Goal: Task Accomplishment & Management: Manage account settings

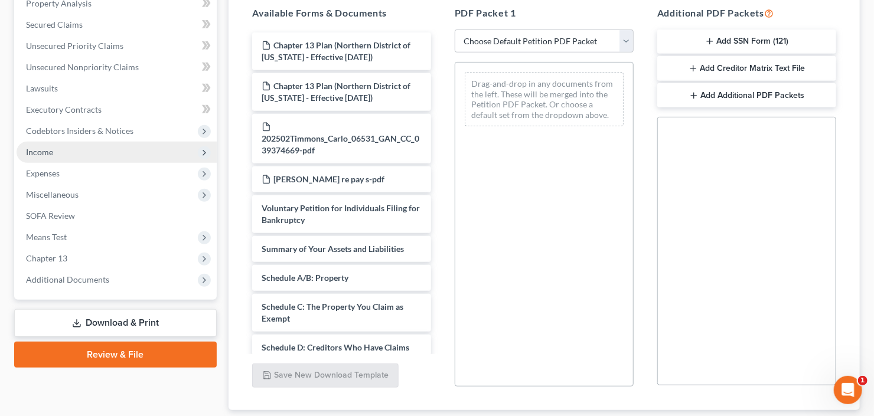
scroll to position [284, 0]
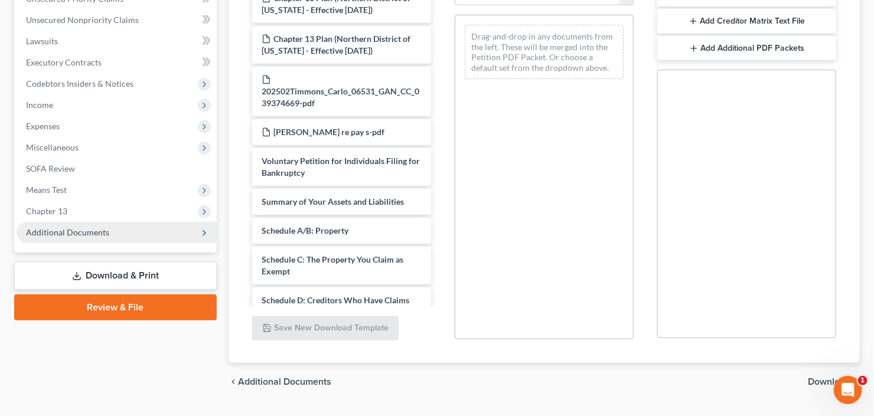
click at [77, 235] on span "Additional Documents" at bounding box center [67, 232] width 83 height 10
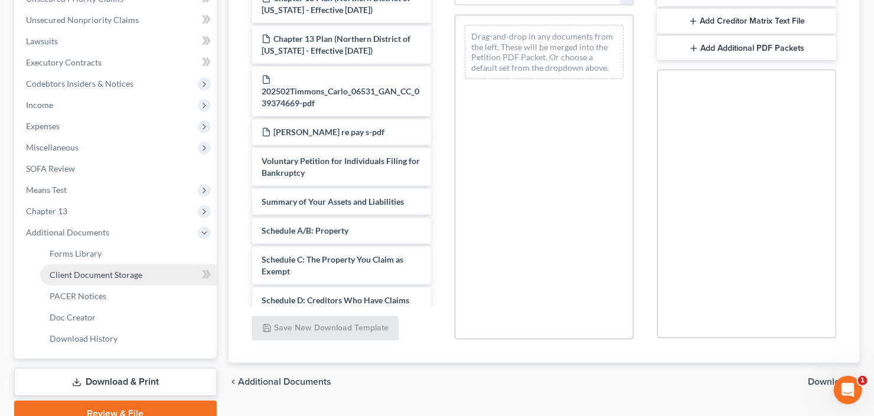
click at [89, 272] on span "Client Document Storage" at bounding box center [96, 275] width 93 height 10
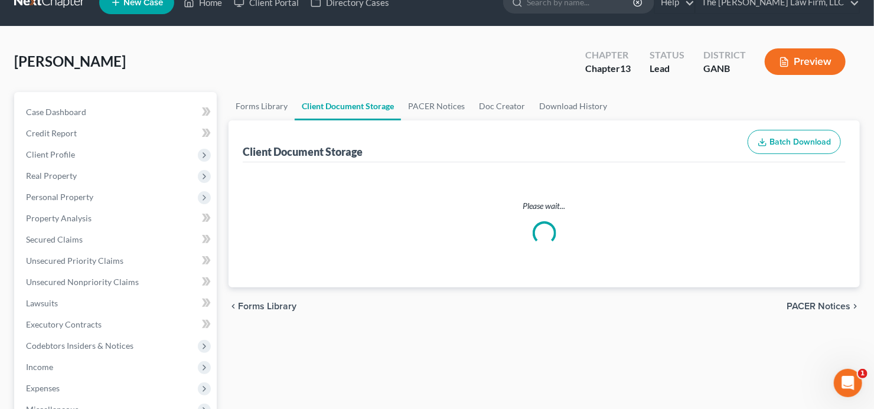
select select "35"
select select "5"
select select "0"
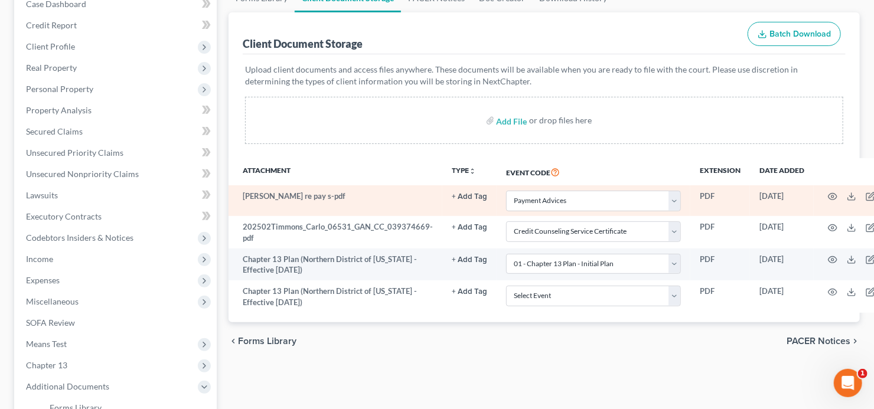
scroll to position [142, 0]
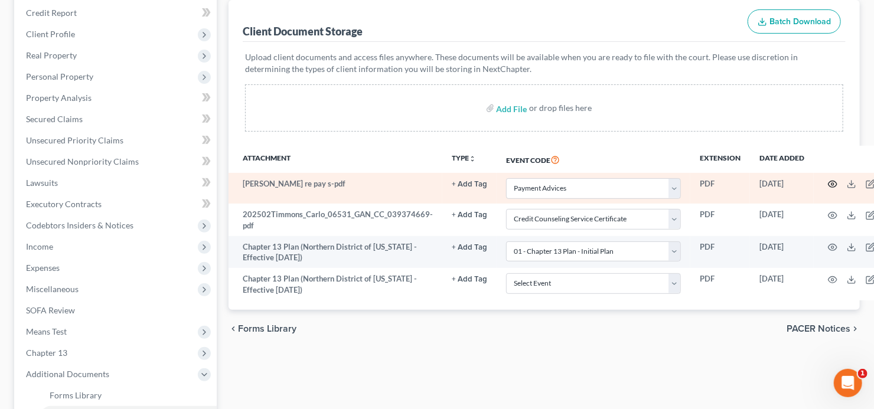
click at [829, 181] on icon "button" at bounding box center [833, 184] width 9 height 6
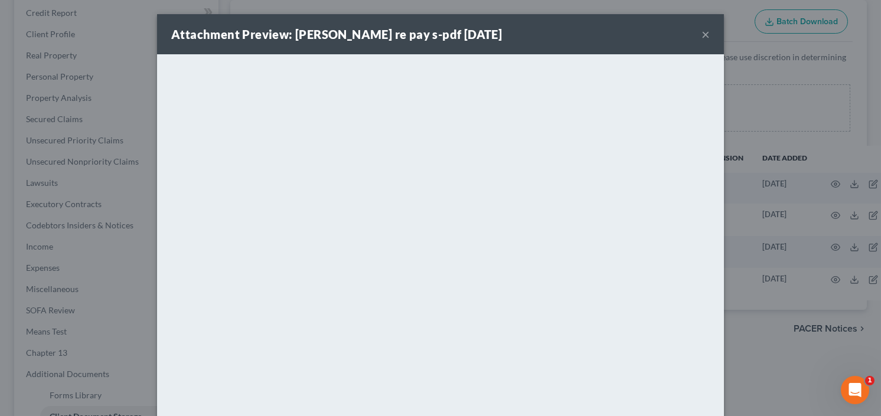
click at [702, 35] on button "×" at bounding box center [706, 34] width 8 height 14
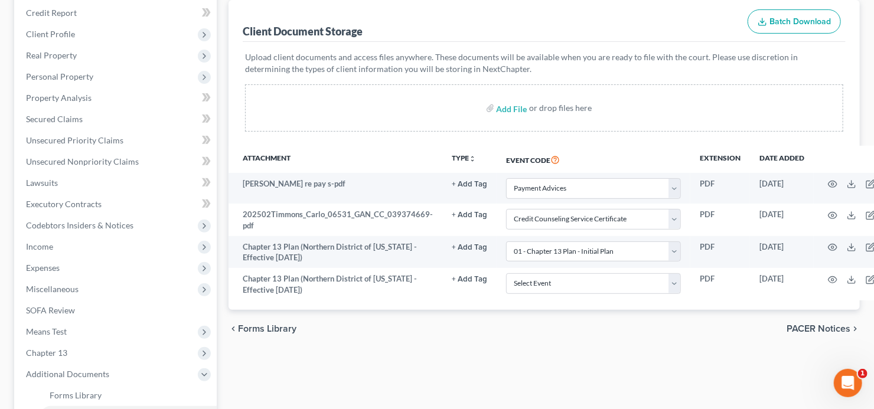
scroll to position [142, 31]
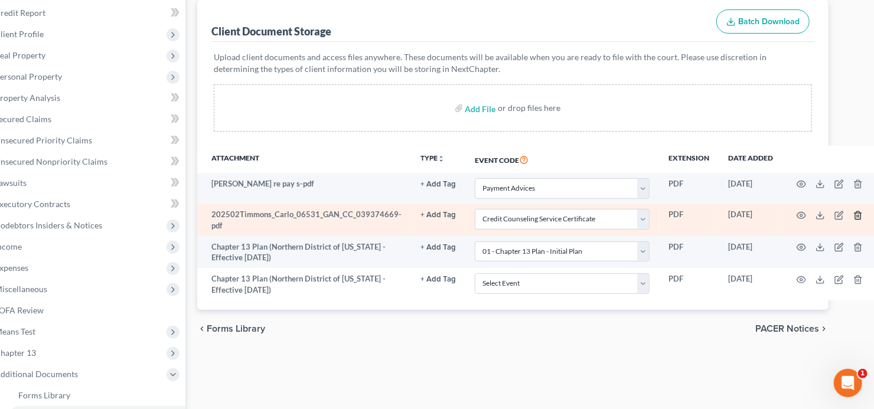
click at [855, 211] on icon "button" at bounding box center [857, 215] width 5 height 8
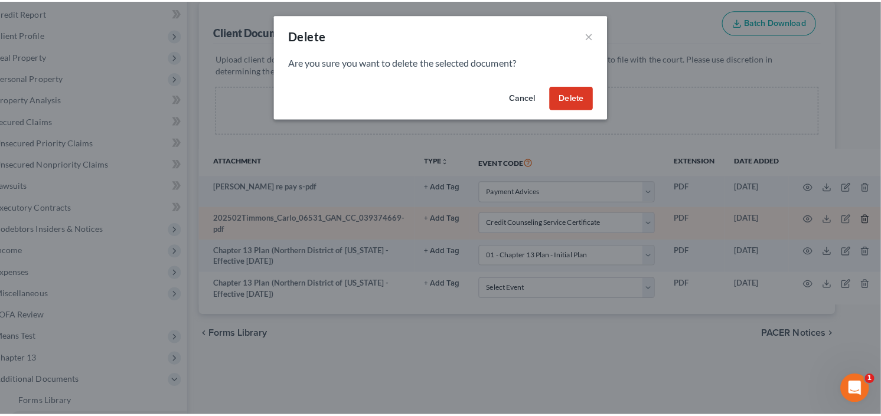
scroll to position [142, 27]
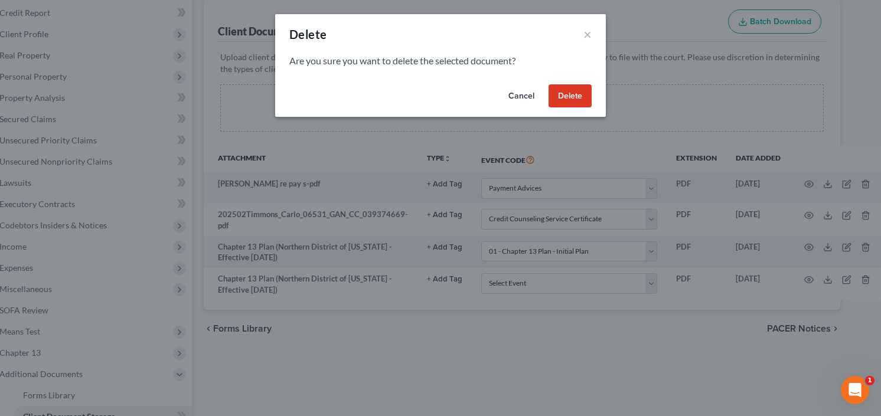
click at [576, 99] on button "Delete" at bounding box center [570, 96] width 43 height 24
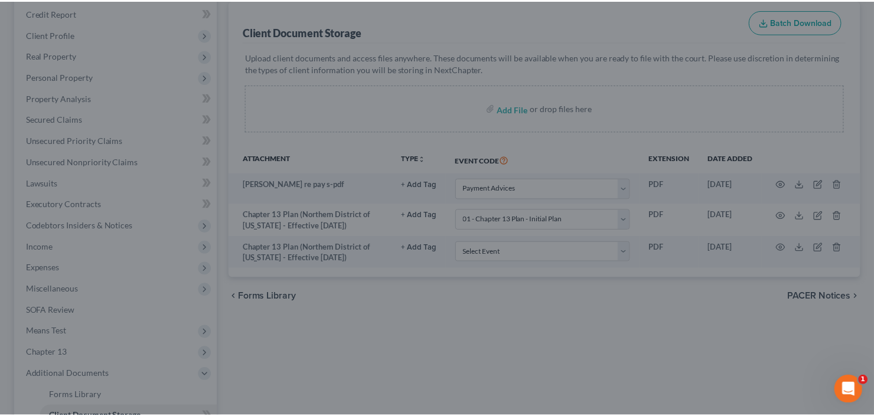
scroll to position [142, 0]
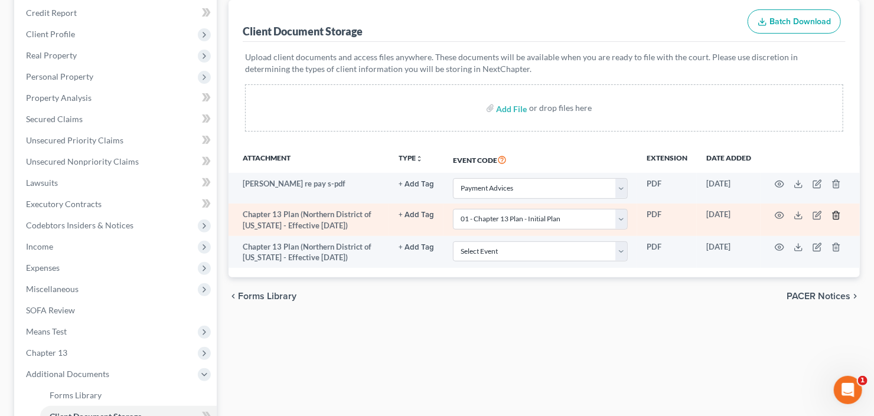
click at [837, 215] on line "button" at bounding box center [837, 216] width 0 height 2
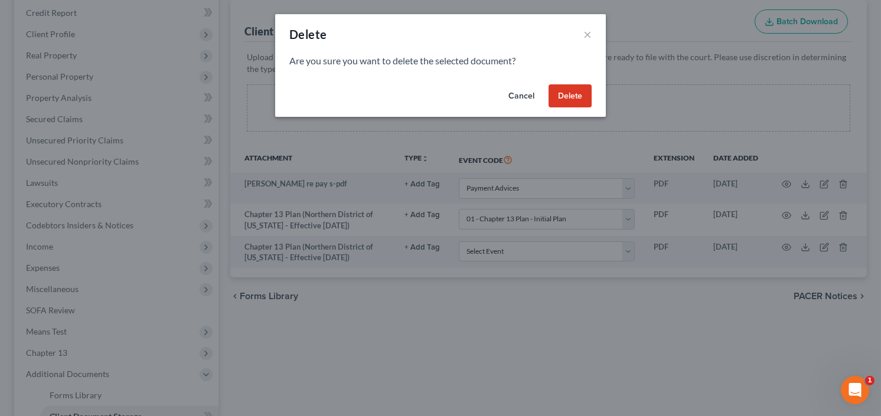
click at [574, 87] on button "Delete" at bounding box center [570, 96] width 43 height 24
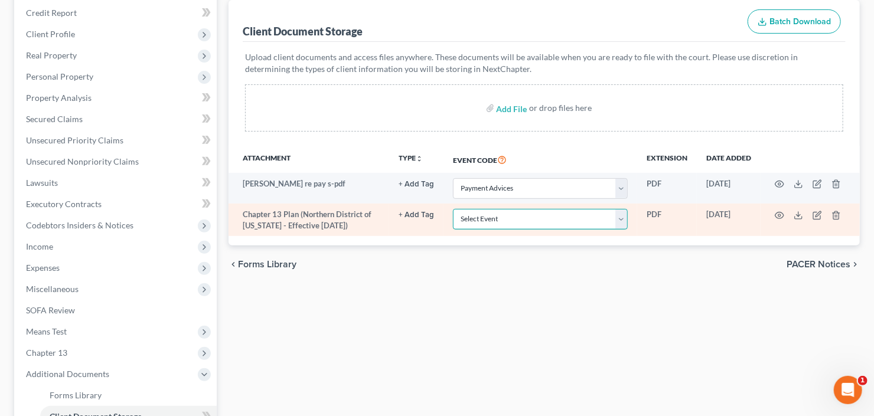
click at [517, 212] on select "Select Event 01 - Chapter 13 Plan - Initial Plan 02-Application to Pay Filing F…" at bounding box center [540, 219] width 175 height 21
select select "0"
click at [453, 209] on select "Select Event 01 - Chapter 13 Plan - Initial Plan 02-Application to Pay Filing F…" at bounding box center [540, 219] width 175 height 21
click at [775, 211] on icon "button" at bounding box center [779, 215] width 9 height 9
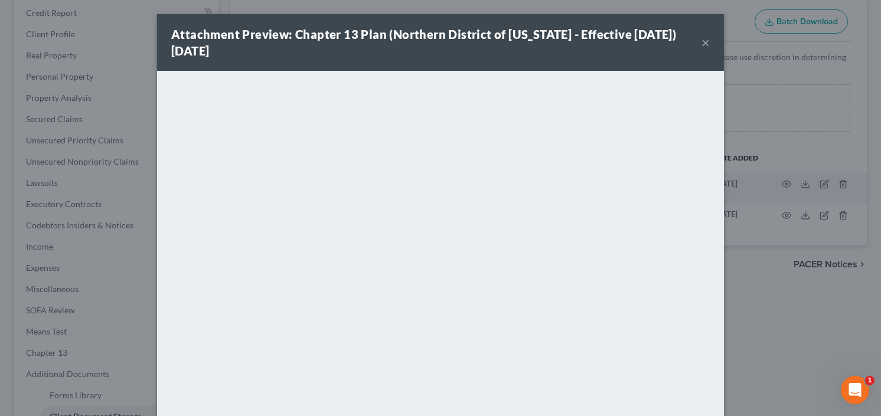
click at [703, 41] on button "×" at bounding box center [706, 42] width 8 height 14
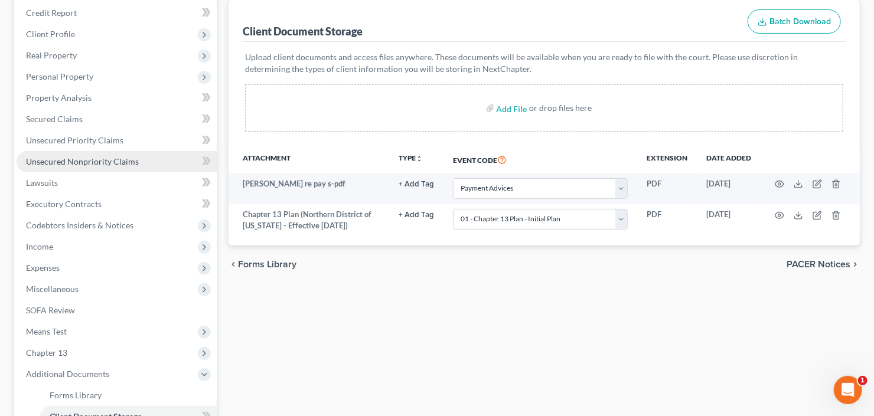
click at [42, 163] on span "Unsecured Nonpriority Claims" at bounding box center [82, 162] width 113 height 10
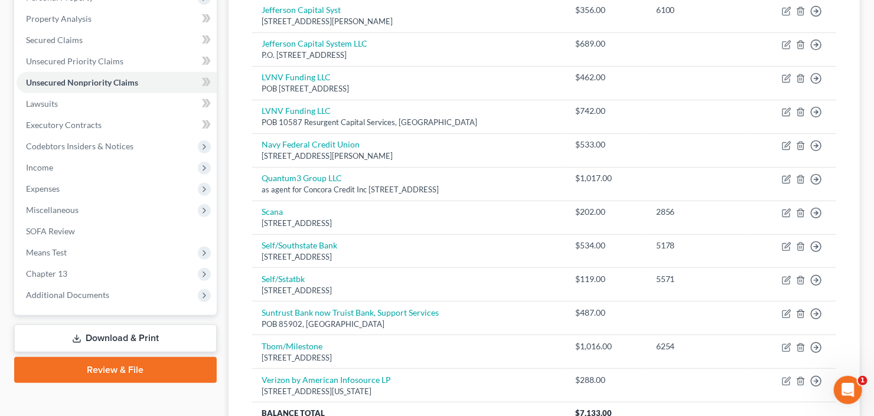
scroll to position [284, 0]
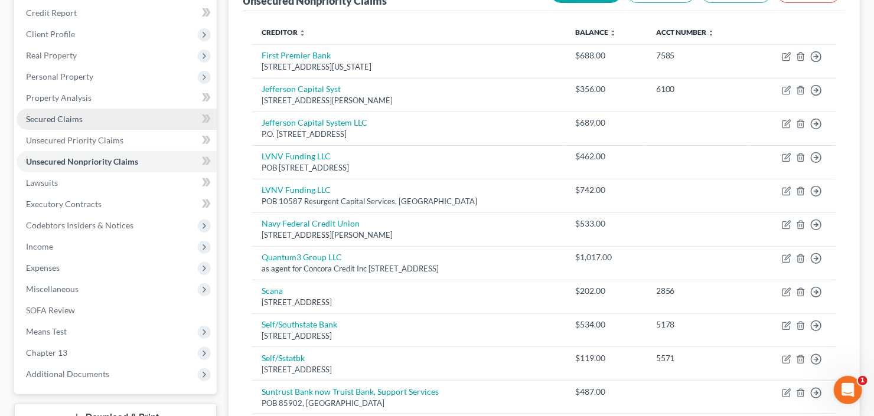
click at [54, 110] on link "Secured Claims" at bounding box center [117, 119] width 200 height 21
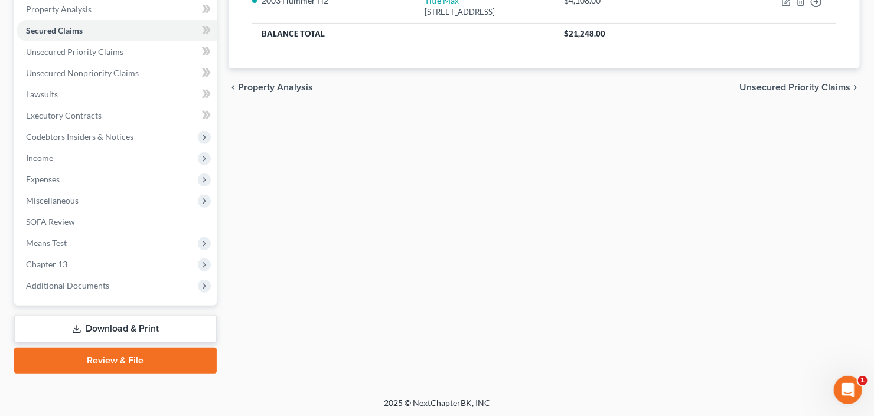
click at [77, 331] on icon at bounding box center [76, 332] width 7 height 2
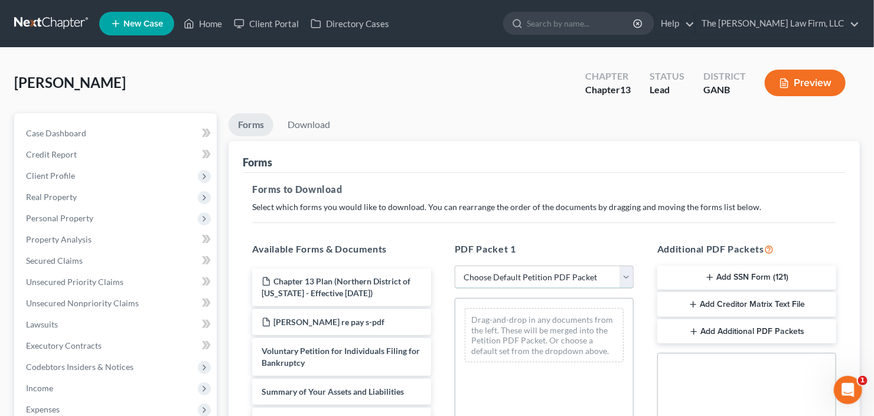
click at [525, 280] on select "Choose Default Petition PDF Packet Complete Bankruptcy Petition (all forms and …" at bounding box center [544, 278] width 179 height 24
click at [455, 266] on select "Choose Default Petition PDF Packet Complete Bankruptcy Petition (all forms and …" at bounding box center [544, 278] width 179 height 24
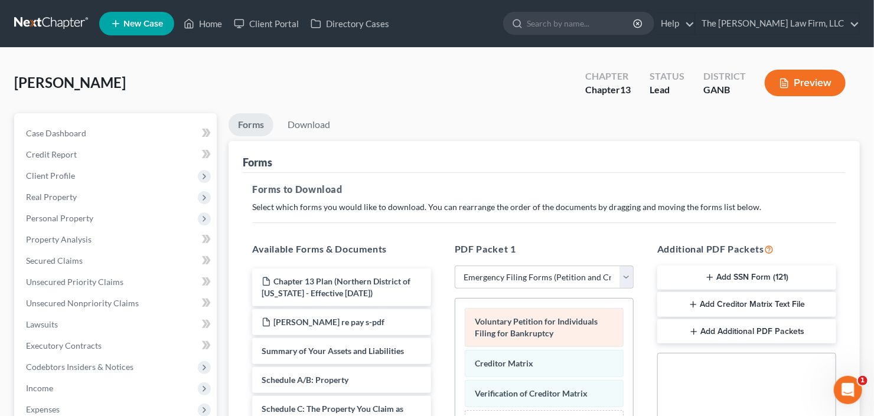
click at [533, 315] on div "Voluntary Petition for Individuals Filing for Bankruptcy Creditor Matrix Verifi…" at bounding box center [544, 386] width 178 height 175
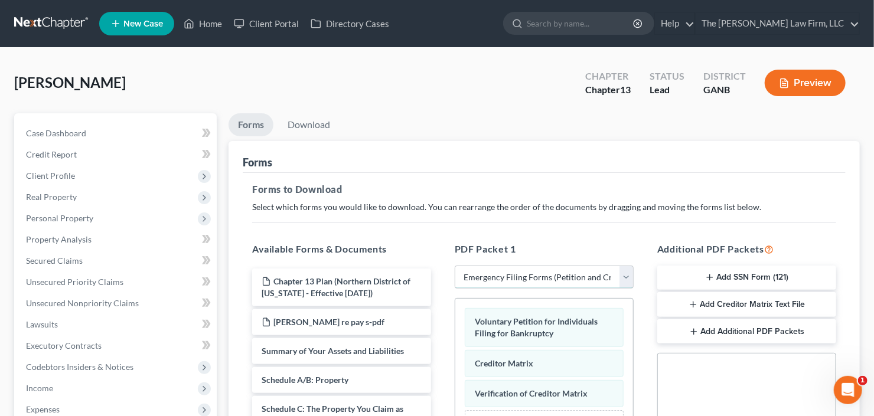
click at [551, 277] on select "Choose Default Petition PDF Packet Complete Bankruptcy Petition (all forms and …" at bounding box center [544, 278] width 179 height 24
select select "0"
click at [455, 266] on select "Choose Default Petition PDF Packet Complete Bankruptcy Petition (all forms and …" at bounding box center [544, 278] width 179 height 24
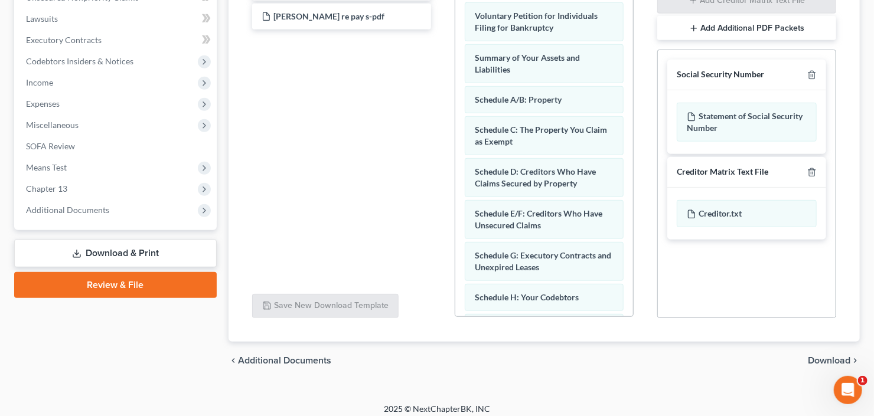
scroll to position [312, 0]
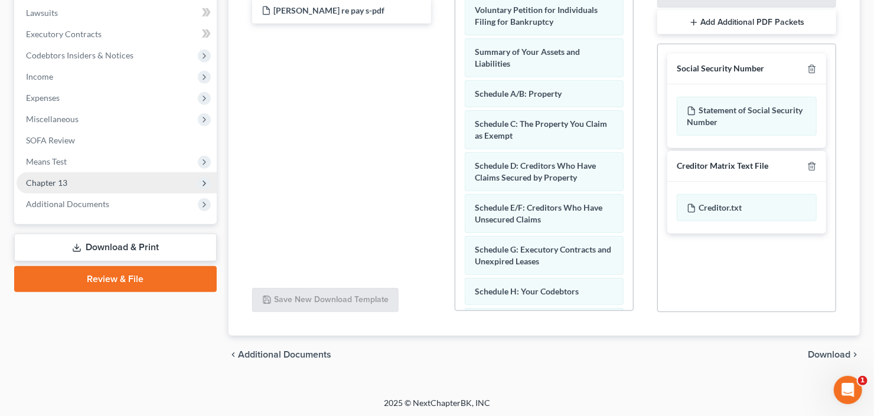
click at [88, 191] on span "Chapter 13" at bounding box center [117, 182] width 200 height 21
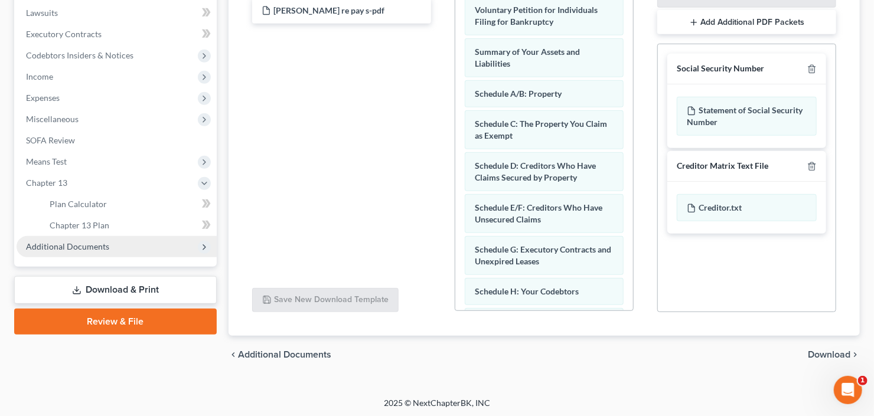
click at [95, 242] on span "Additional Documents" at bounding box center [67, 247] width 83 height 10
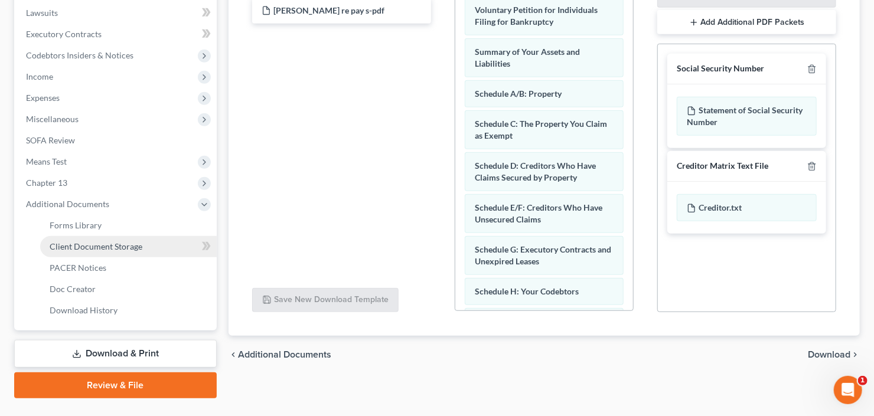
click at [116, 242] on span "Client Document Storage" at bounding box center [96, 247] width 93 height 10
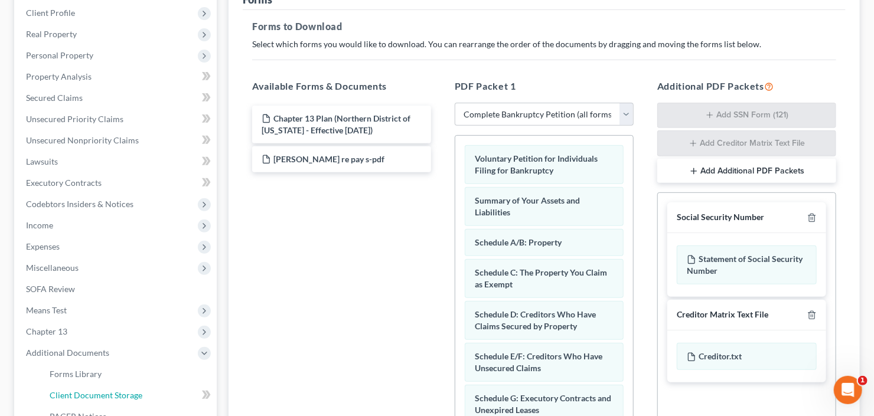
select select "35"
select select "0"
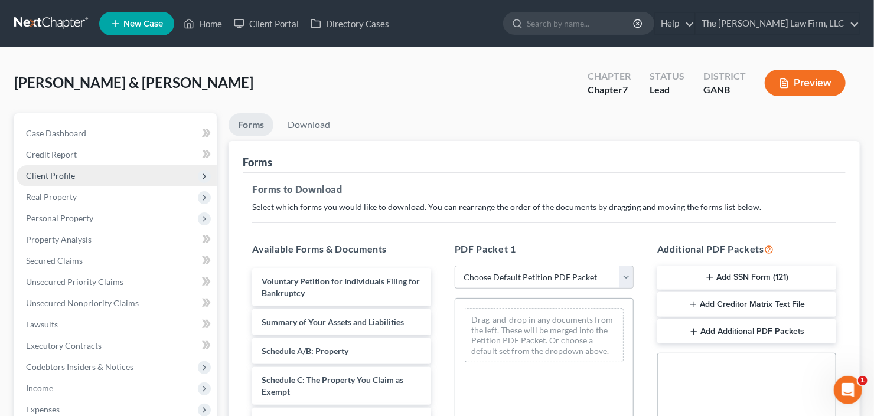
click at [56, 171] on span "Client Profile" at bounding box center [50, 176] width 49 height 10
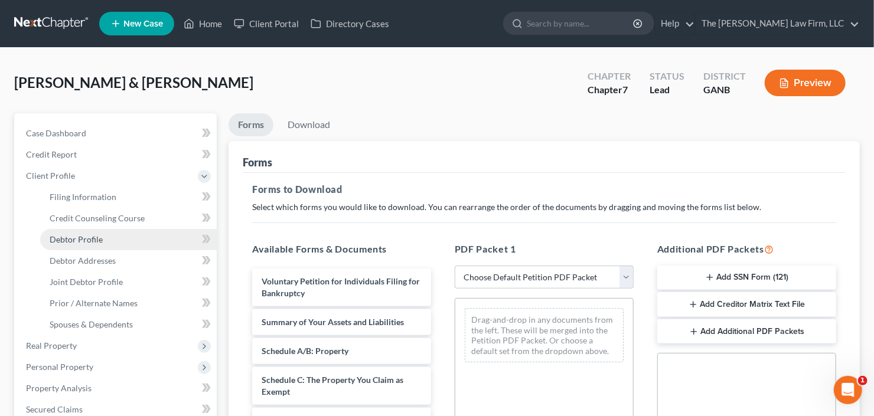
click at [86, 236] on span "Debtor Profile" at bounding box center [76, 240] width 53 height 10
select select "1"
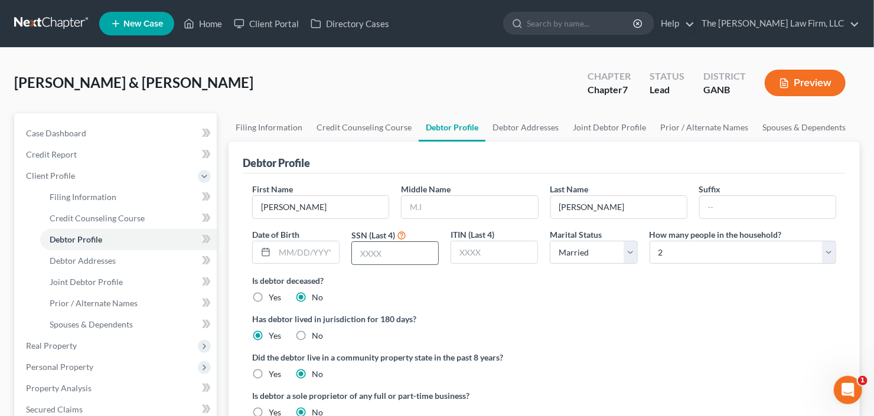
click at [376, 250] on input "text" at bounding box center [395, 253] width 86 height 22
type input "1847"
click at [86, 335] on ul "Case Dashboard Payments Invoices Payments Payments Credit Report Client Profile" at bounding box center [117, 389] width 200 height 532
click at [86, 349] on span "Real Property" at bounding box center [117, 346] width 200 height 21
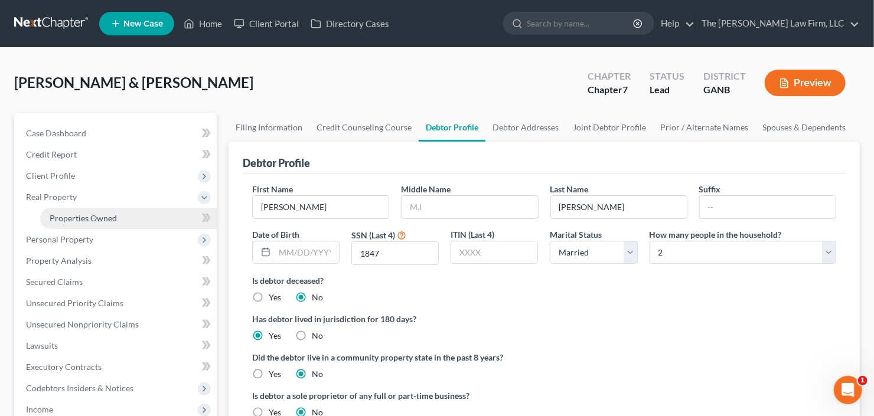
click at [94, 217] on span "Properties Owned" at bounding box center [83, 218] width 67 height 10
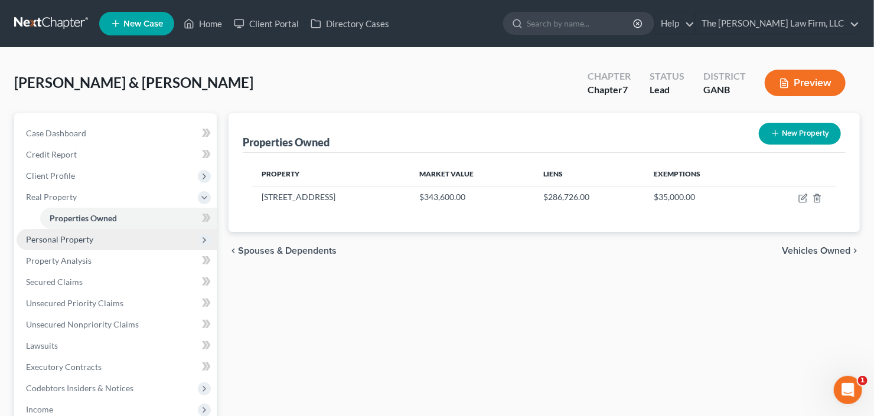
click at [86, 242] on span "Personal Property" at bounding box center [59, 240] width 67 height 10
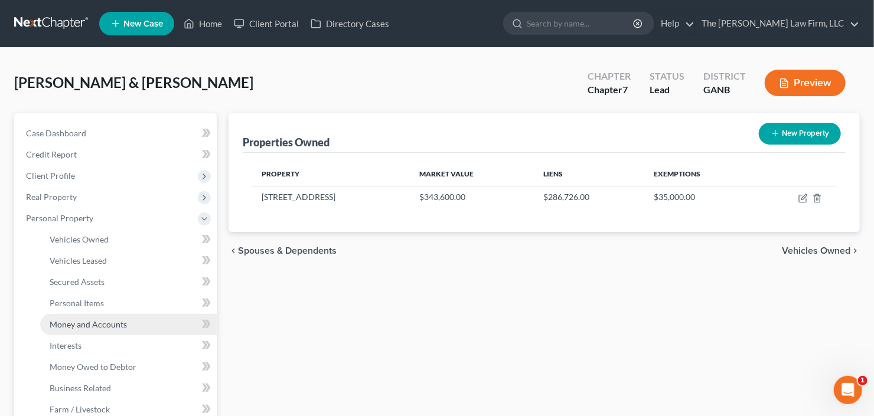
click at [99, 325] on span "Money and Accounts" at bounding box center [88, 325] width 77 height 10
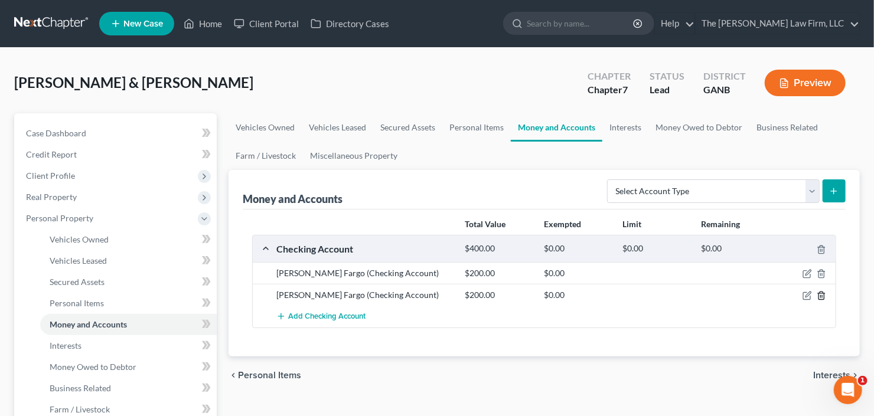
click at [821, 296] on line "button" at bounding box center [821, 297] width 0 height 2
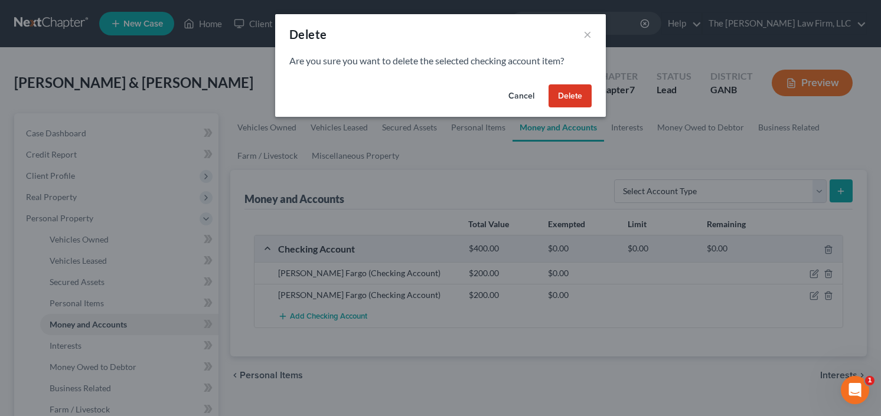
click at [579, 97] on button "Delete" at bounding box center [570, 96] width 43 height 24
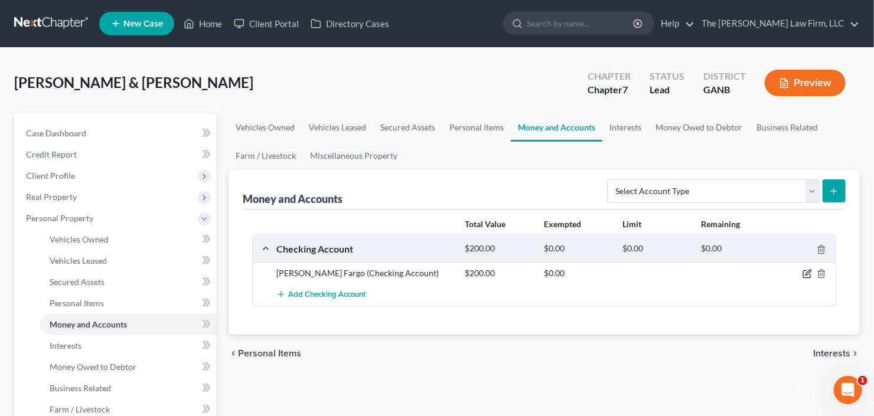
click at [807, 274] on icon "button" at bounding box center [807, 273] width 9 height 9
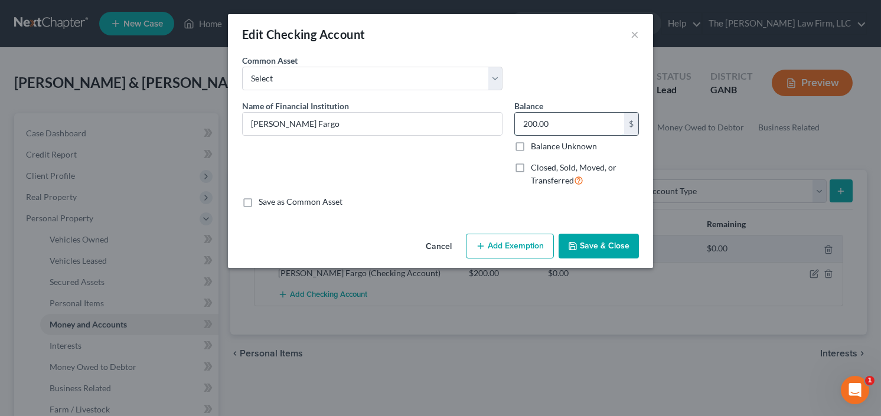
click at [571, 123] on input "200.00" at bounding box center [569, 124] width 109 height 22
type input "1,100"
click at [580, 249] on button "Save & Close" at bounding box center [599, 246] width 80 height 25
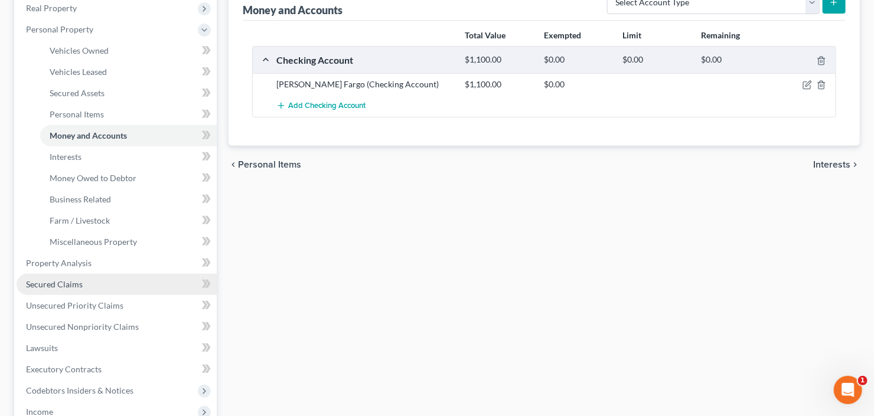
click at [81, 286] on span "Secured Claims" at bounding box center [54, 284] width 57 height 10
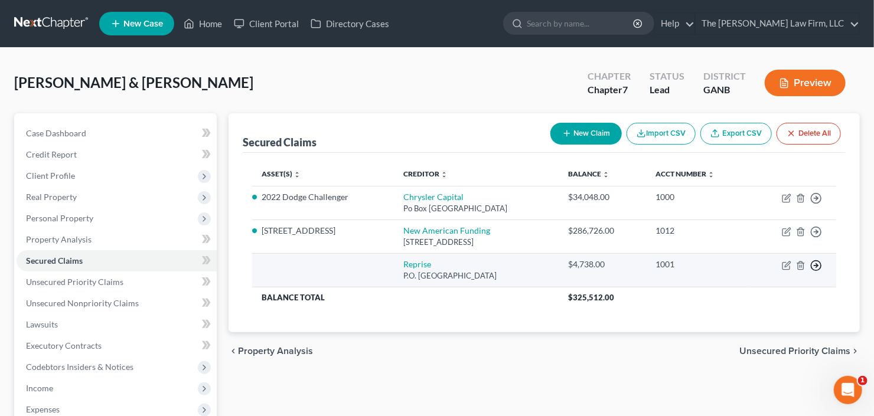
click at [813, 265] on icon "button" at bounding box center [816, 266] width 12 height 12
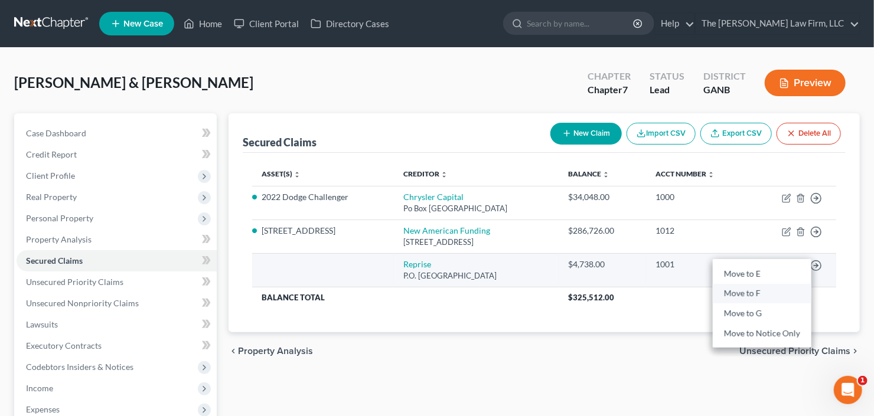
click at [740, 290] on link "Move to F" at bounding box center [762, 294] width 99 height 20
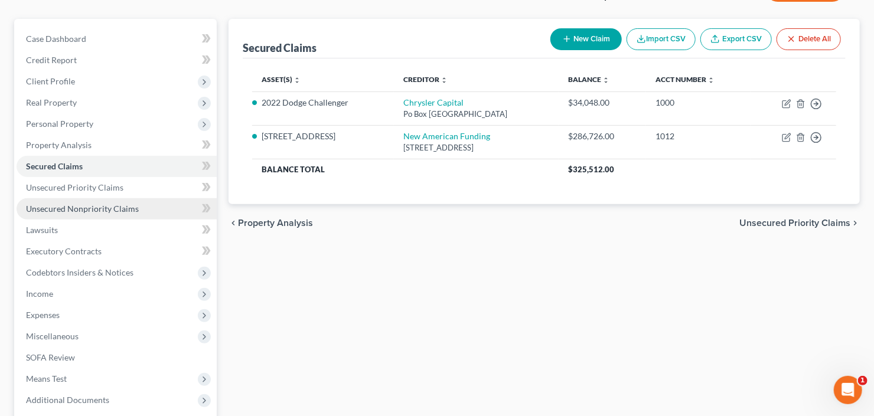
click at [60, 212] on span "Unsecured Nonpriority Claims" at bounding box center [82, 209] width 113 height 10
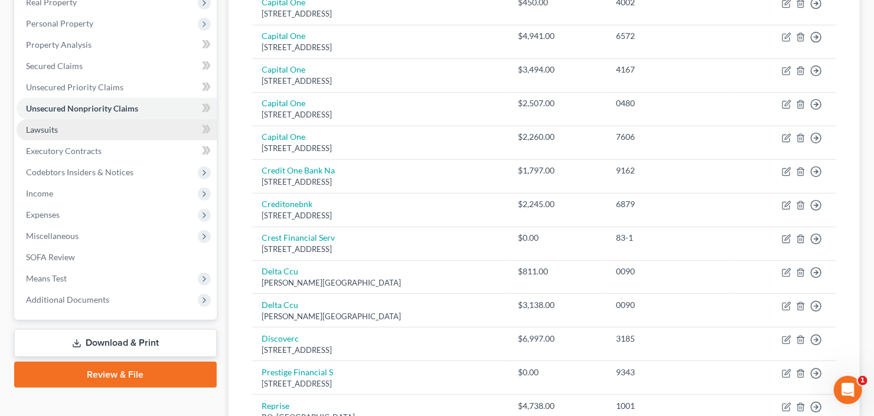
scroll to position [135, 0]
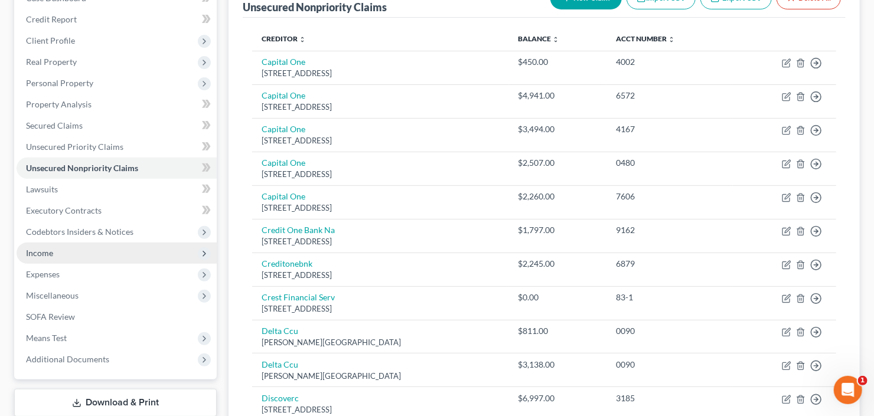
drag, startPoint x: 66, startPoint y: 250, endPoint x: 80, endPoint y: 250, distance: 14.2
click at [66, 250] on span "Income" at bounding box center [117, 253] width 200 height 21
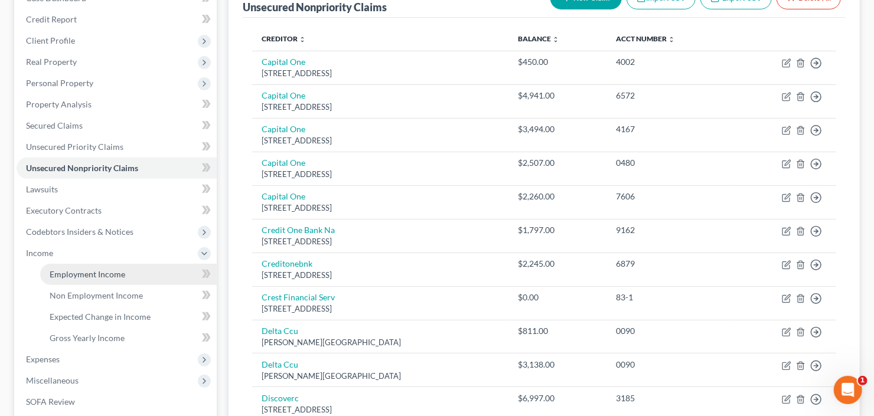
click at [88, 272] on span "Employment Income" at bounding box center [88, 274] width 76 height 10
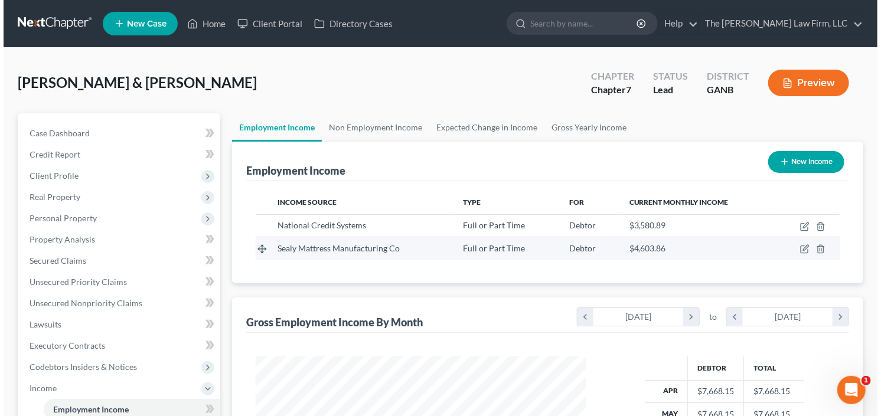
scroll to position [211, 354]
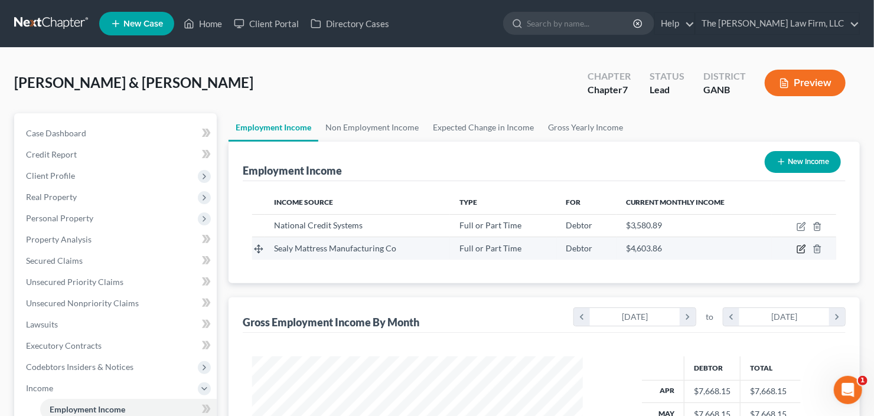
click at [798, 249] on icon "button" at bounding box center [800, 249] width 7 height 7
select select "0"
select select "28"
select select "3"
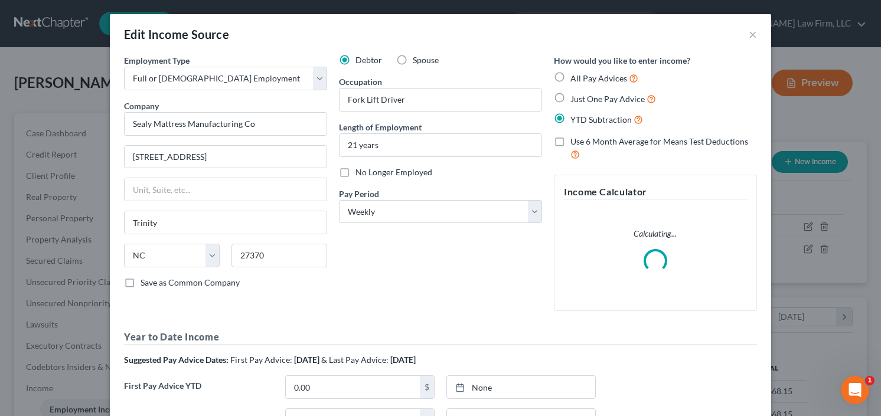
scroll to position [211, 357]
click at [413, 59] on label "Spouse" at bounding box center [426, 60] width 26 height 12
click at [418, 59] on input "Spouse" at bounding box center [422, 58] width 8 height 8
radio input "true"
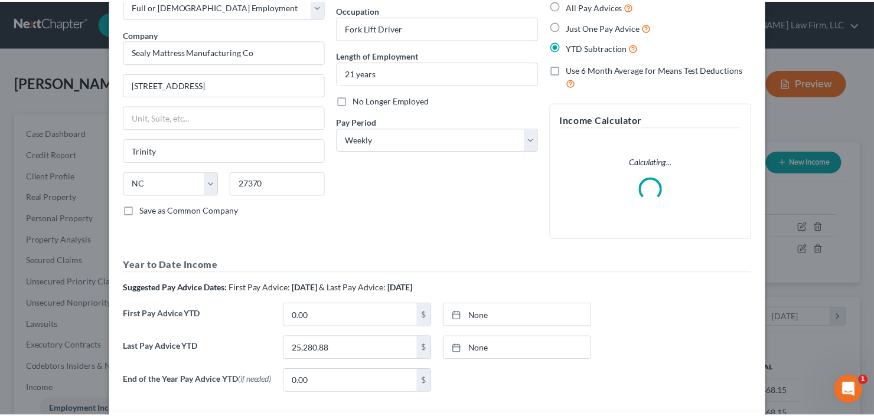
scroll to position [166, 0]
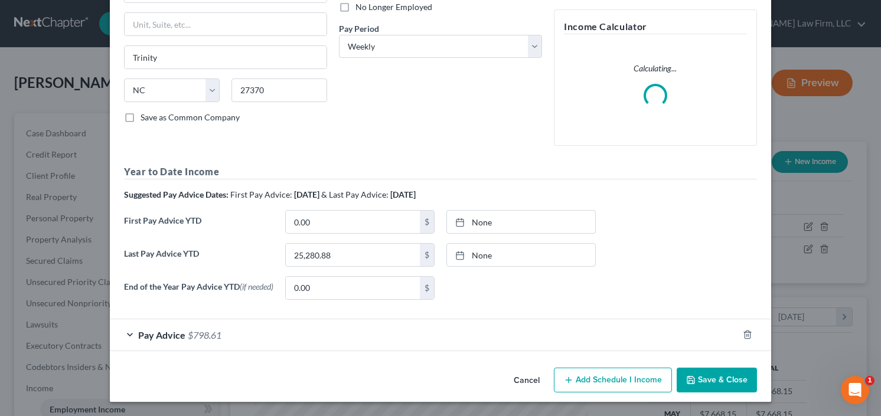
click at [702, 375] on button "Save & Close" at bounding box center [717, 380] width 80 height 25
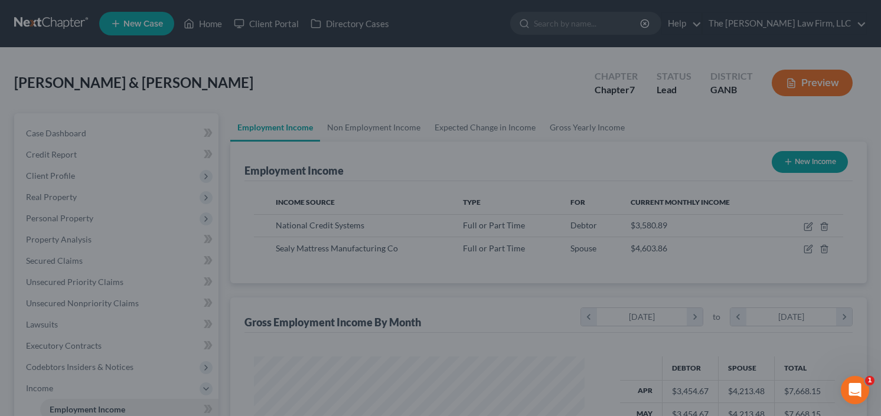
scroll to position [590489, 590345]
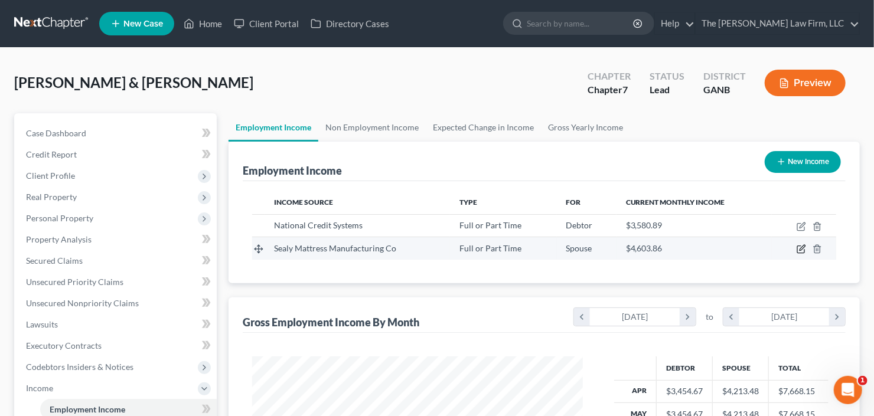
click at [801, 249] on icon "button" at bounding box center [802, 248] width 5 height 5
select select "0"
select select "28"
select select "3"
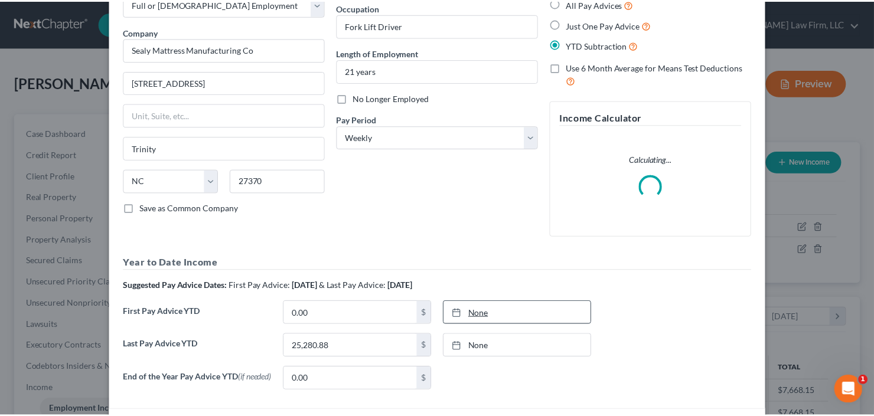
scroll to position [166, 0]
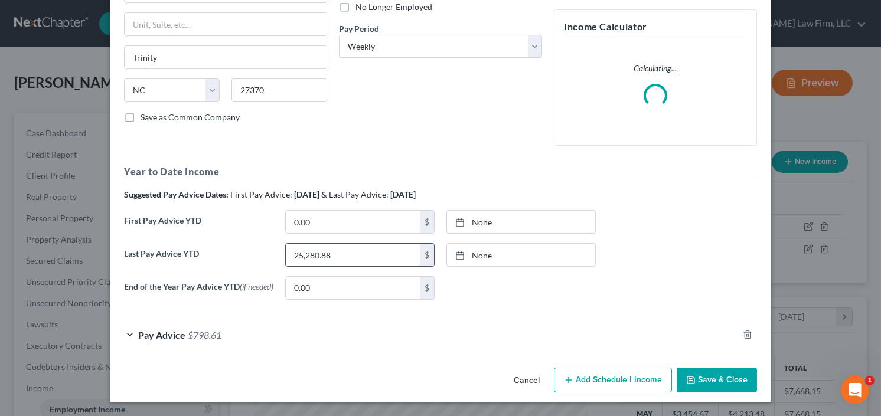
click at [367, 253] on input "25,280.88" at bounding box center [353, 255] width 134 height 22
type input "25,987.74"
click at [713, 375] on button "Save & Close" at bounding box center [717, 380] width 80 height 25
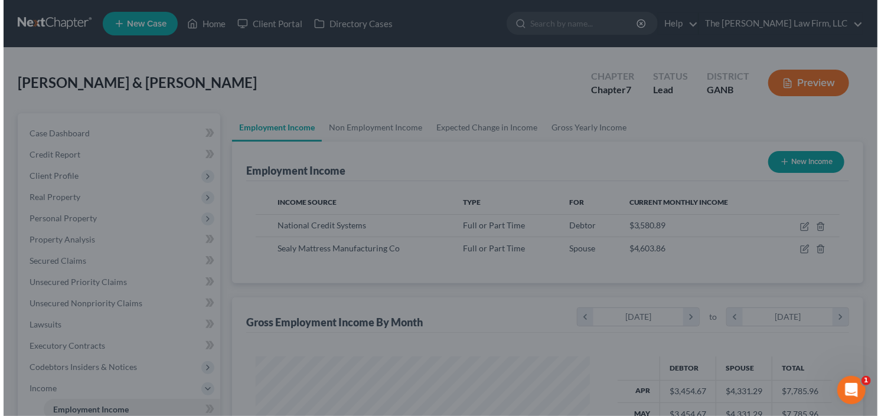
scroll to position [590489, 590345]
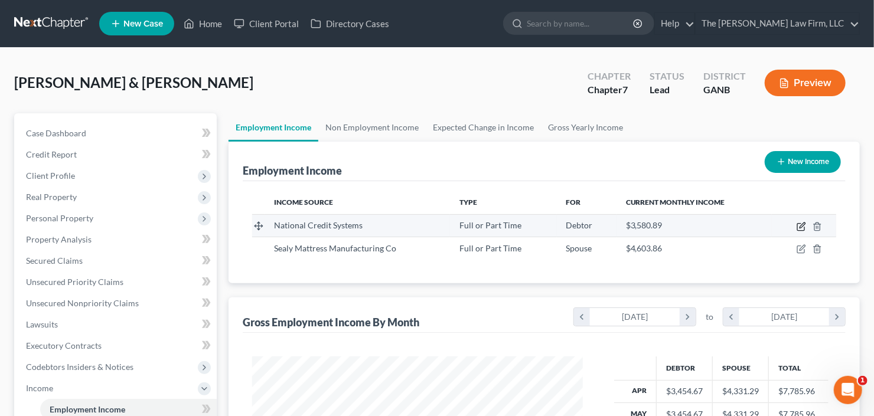
click at [802, 225] on icon "button" at bounding box center [801, 226] width 9 height 9
select select "0"
select select "10"
select select "2"
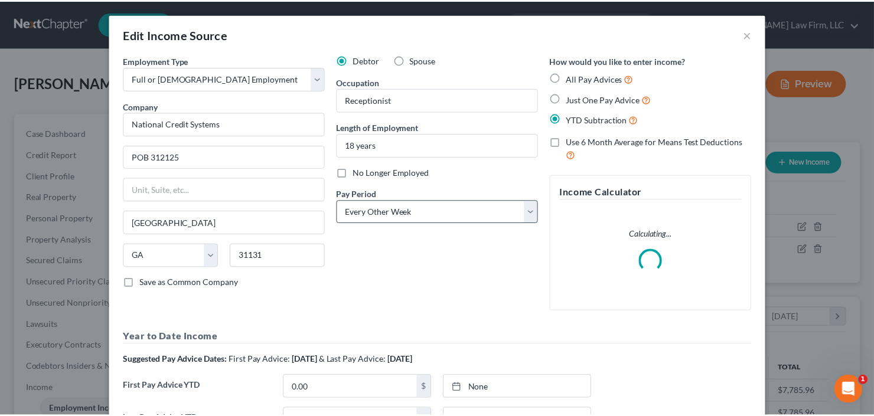
scroll to position [166, 0]
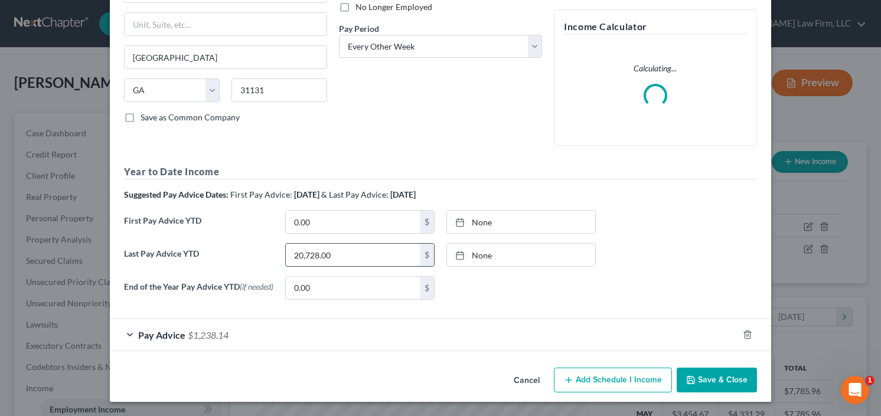
click at [352, 255] on input "20,728.00" at bounding box center [353, 255] width 134 height 22
type input "20,436.89"
click at [721, 376] on button "Save & Close" at bounding box center [717, 380] width 80 height 25
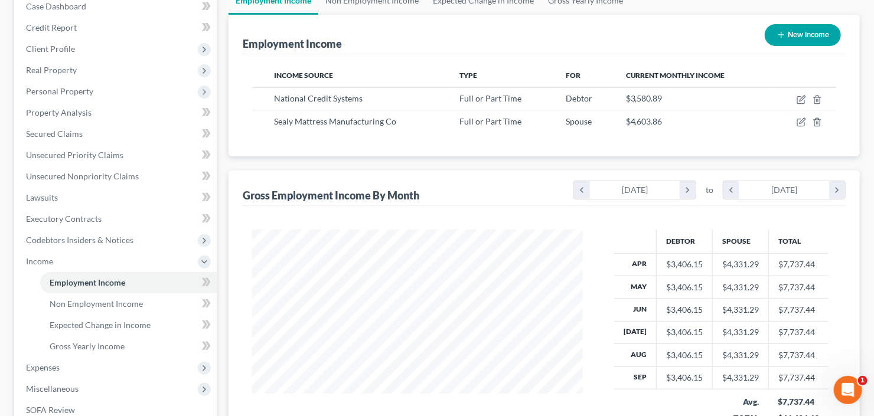
scroll to position [142, 0]
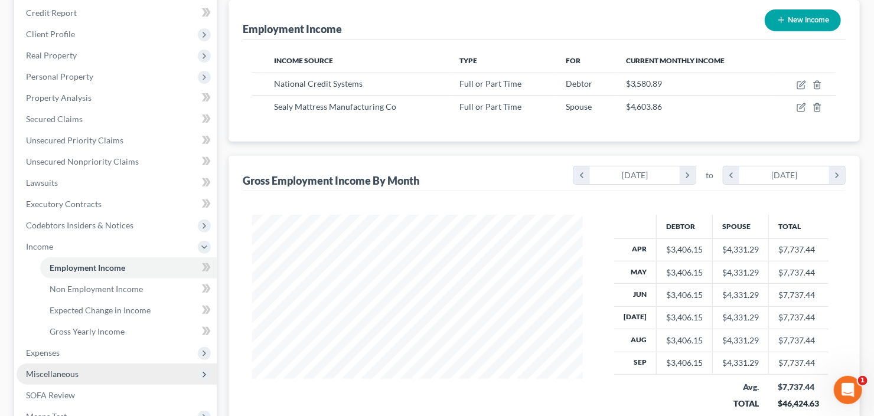
click at [70, 376] on span "Miscellaneous" at bounding box center [52, 374] width 53 height 10
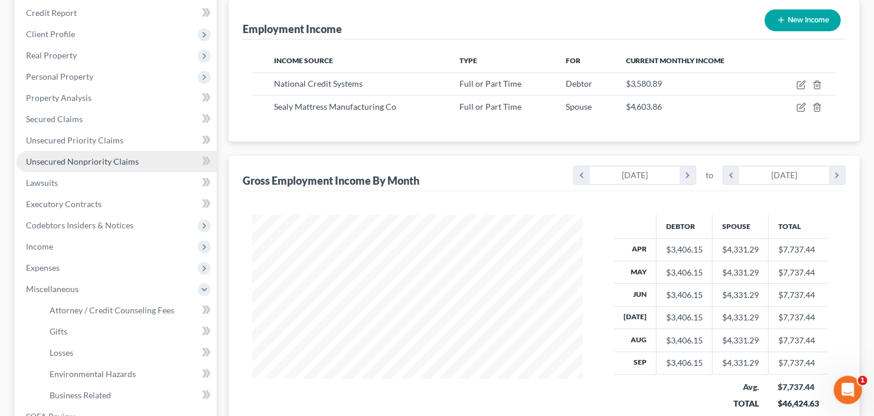
click at [61, 161] on span "Unsecured Nonpriority Claims" at bounding box center [82, 162] width 113 height 10
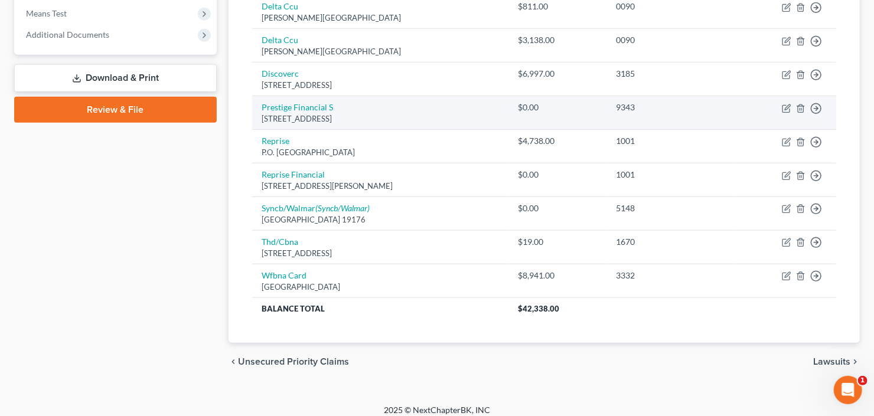
scroll to position [466, 0]
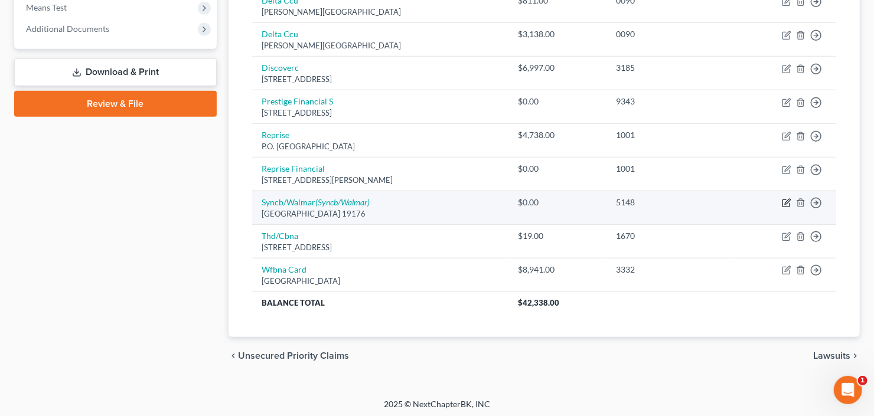
click at [789, 200] on icon "button" at bounding box center [786, 202] width 9 height 9
select select "39"
select select "2"
select select "0"
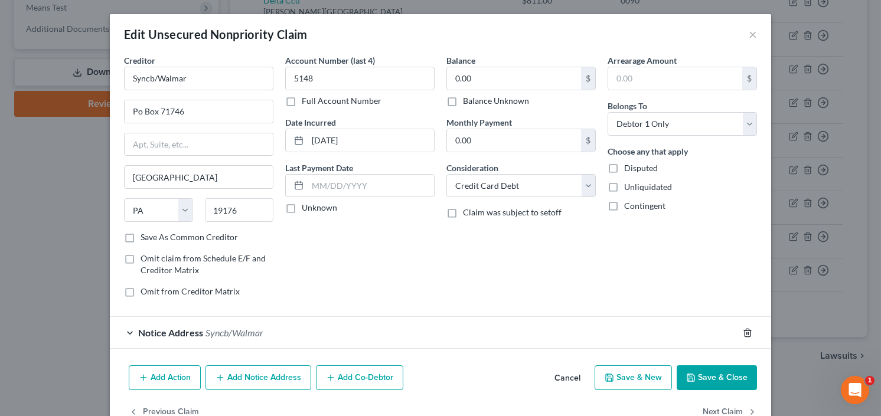
click at [746, 330] on icon "button" at bounding box center [747, 332] width 9 height 9
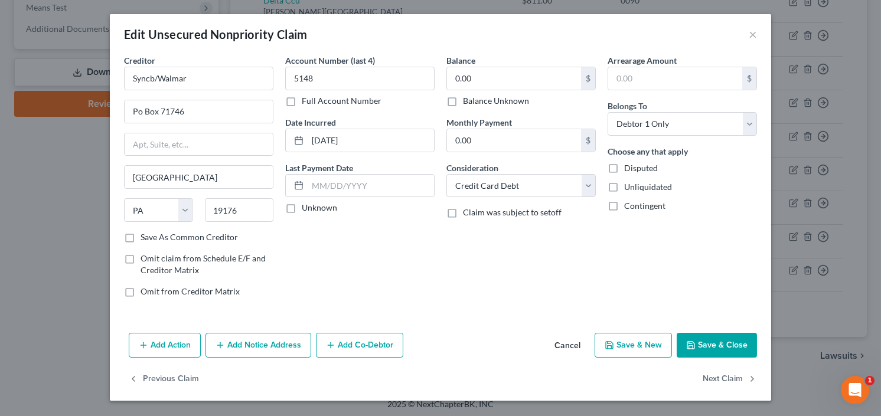
click at [729, 342] on button "Save & Close" at bounding box center [717, 345] width 80 height 25
type input "0"
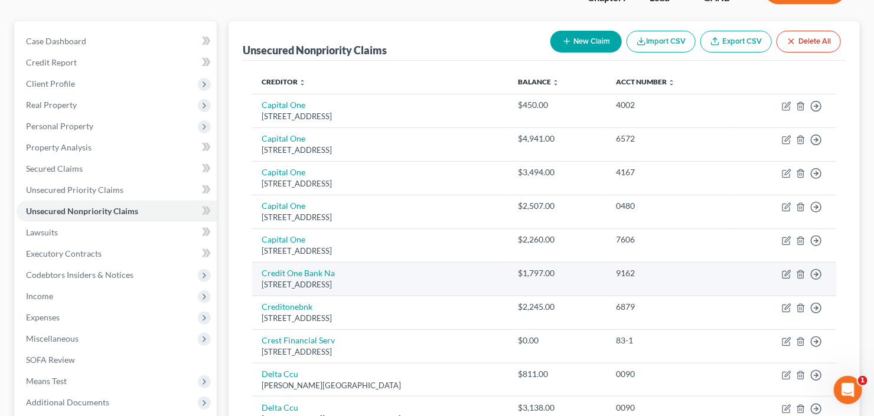
scroll to position [0, 0]
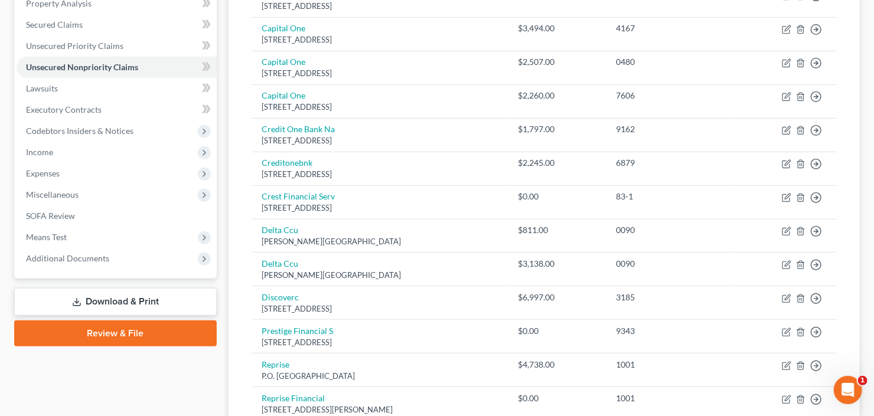
drag, startPoint x: 70, startPoint y: 305, endPoint x: 110, endPoint y: 305, distance: 40.8
click at [70, 305] on link "Download & Print" at bounding box center [115, 302] width 203 height 28
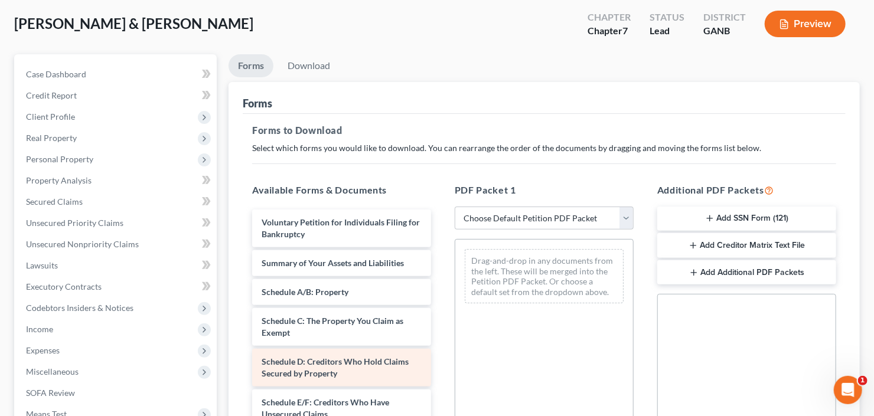
scroll to position [142, 0]
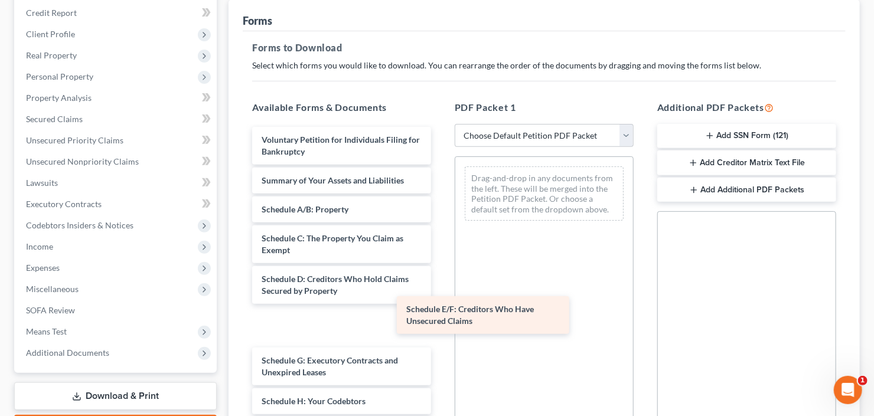
drag, startPoint x: 259, startPoint y: 334, endPoint x: 508, endPoint y: 246, distance: 263.6
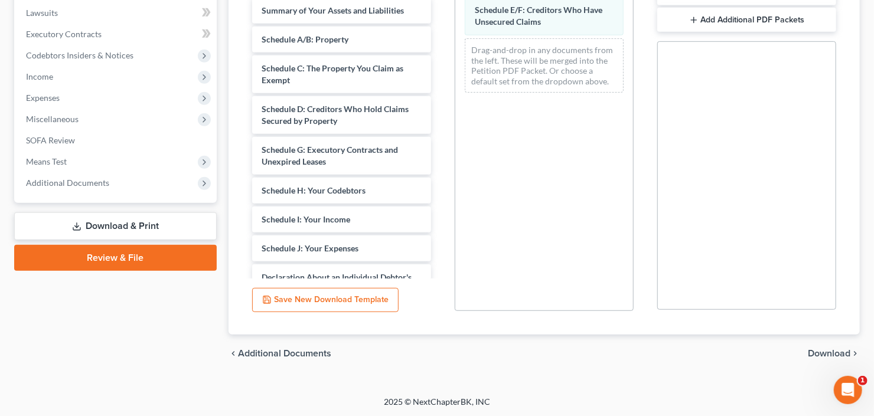
click at [822, 349] on span "Download" at bounding box center [829, 353] width 43 height 9
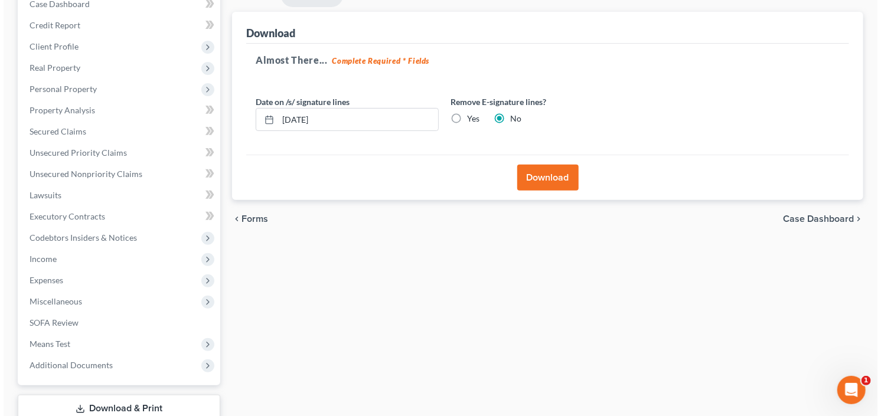
scroll to position [0, 0]
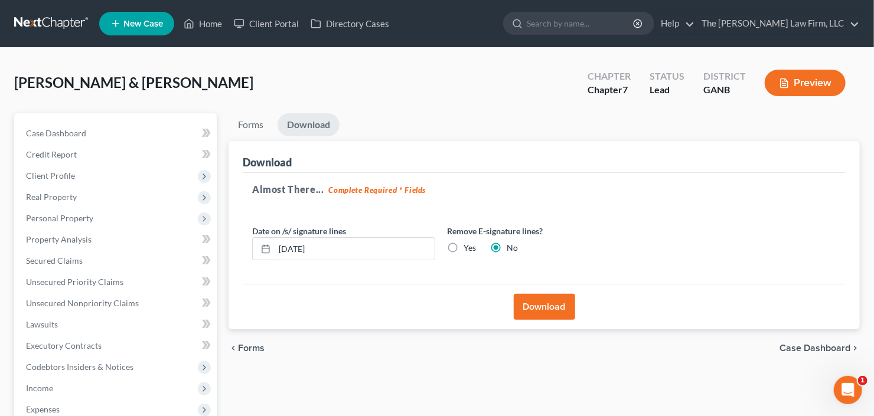
click at [546, 301] on button "Download" at bounding box center [544, 307] width 61 height 26
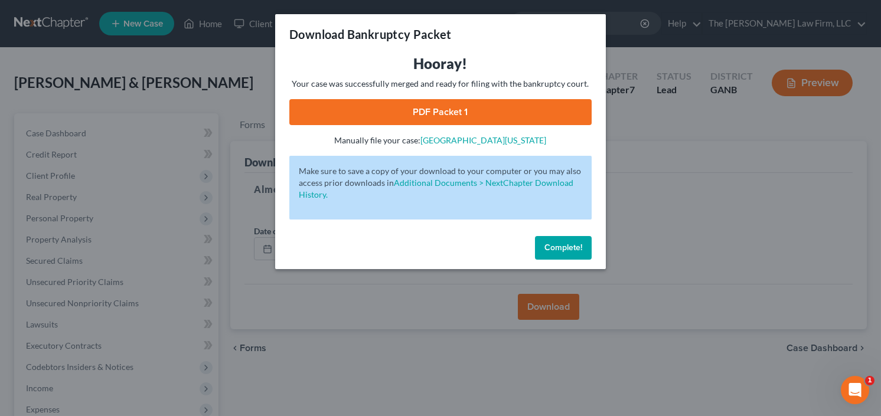
click at [487, 116] on link "PDF Packet 1" at bounding box center [440, 112] width 302 height 26
click at [572, 243] on span "Complete!" at bounding box center [564, 248] width 38 height 10
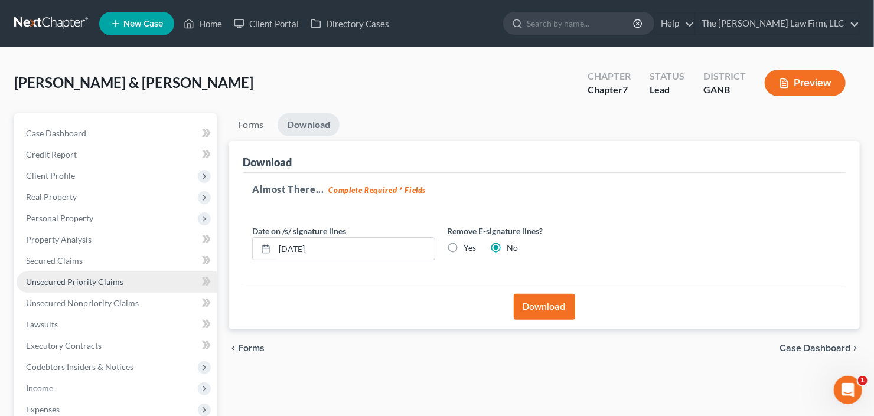
click at [74, 284] on span "Unsecured Priority Claims" at bounding box center [74, 282] width 97 height 10
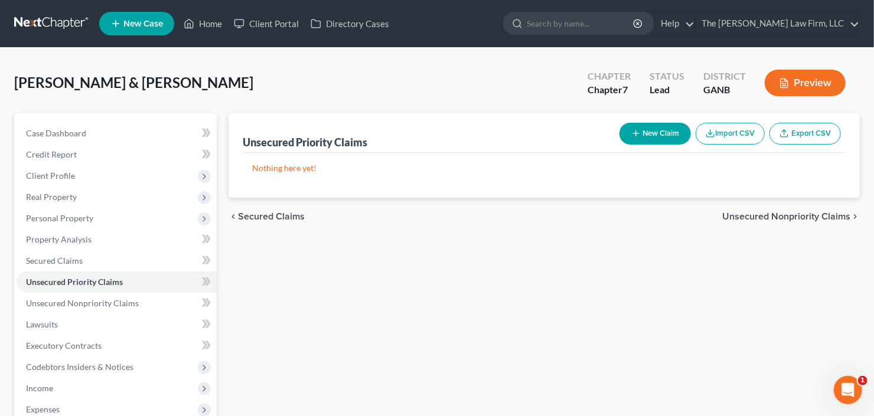
click at [651, 138] on button "New Claim" at bounding box center [655, 134] width 71 height 22
select select "2"
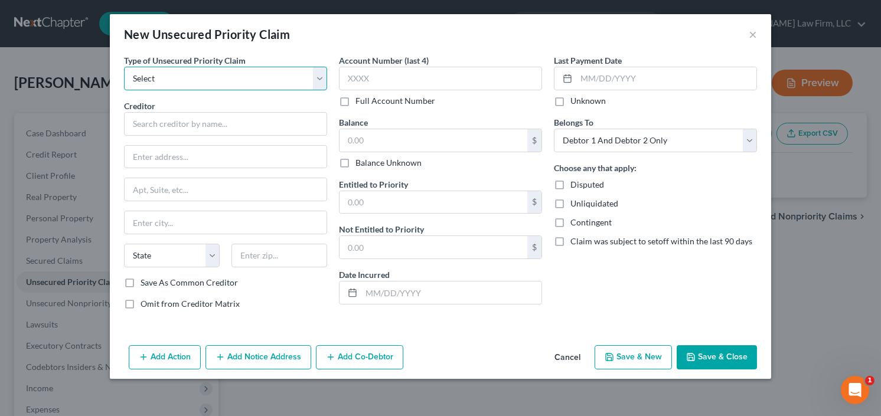
click at [195, 71] on select "Select Taxes & Other Government Units Domestic Support Obligations Extensions o…" at bounding box center [225, 79] width 203 height 24
select select "0"
click at [124, 67] on select "Select Taxes & Other Government Units Domestic Support Obligations Extensions o…" at bounding box center [225, 79] width 203 height 24
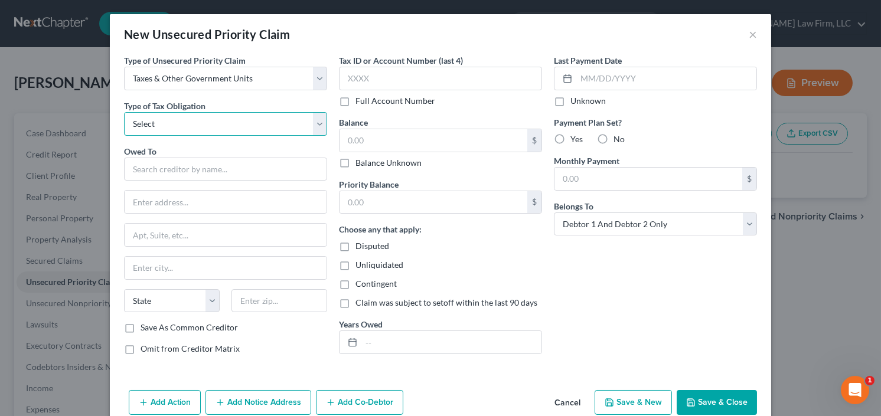
drag, startPoint x: 205, startPoint y: 121, endPoint x: 204, endPoint y: 127, distance: 6.6
click at [205, 121] on select "Select Federal City State Franchise Tax Board Other" at bounding box center [225, 124] width 203 height 24
select select "0"
click at [124, 112] on select "Select Federal City State Franchise Tax Board Other" at bounding box center [225, 124] width 203 height 24
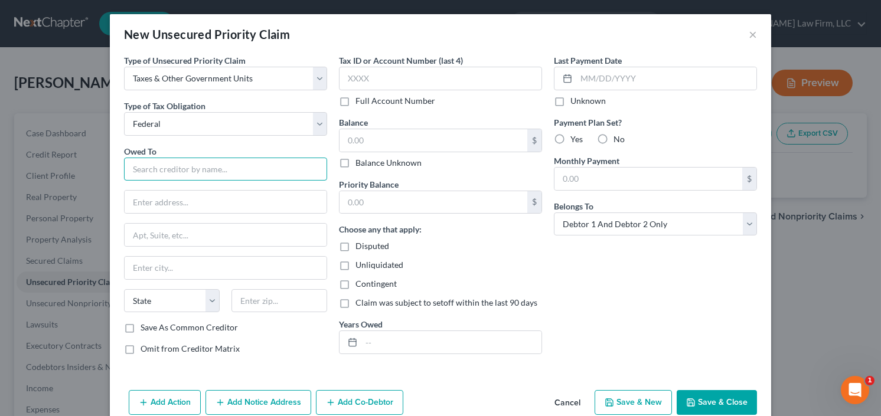
click at [193, 167] on input "text" at bounding box center [225, 170] width 203 height 24
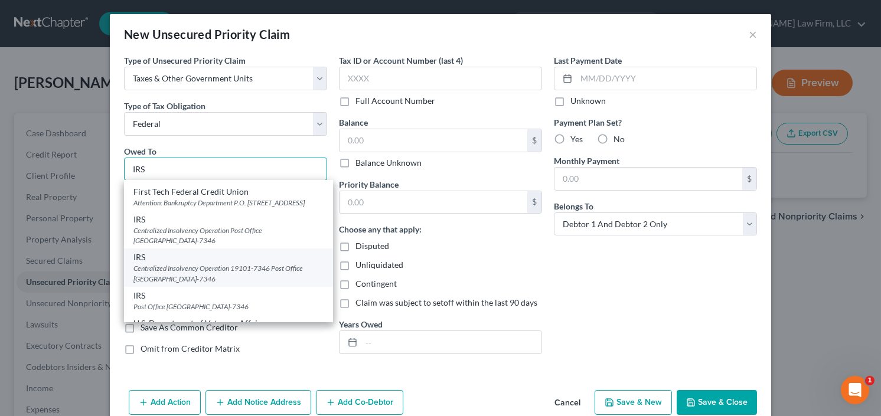
scroll to position [142, 0]
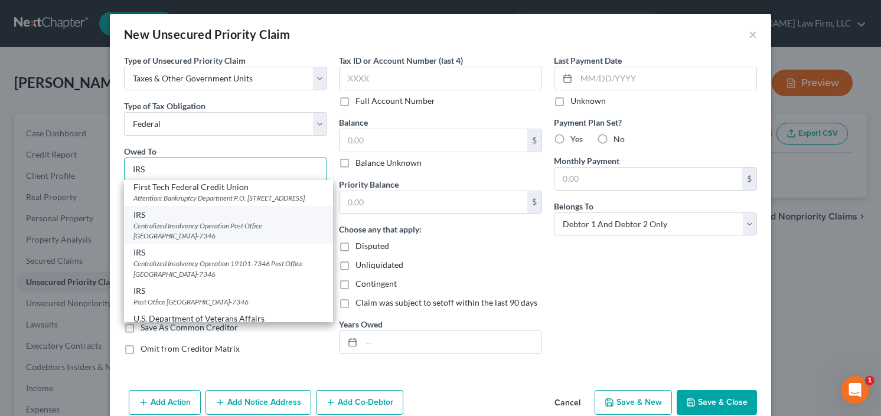
type input "IRS"
click at [204, 241] on div "Centralized Insolvency Operation Post Office Box 7346, Philadelphia, PA 19101-7…" at bounding box center [228, 231] width 190 height 20
type input "Centralized Insolvency Operation"
type input "Post Office Box 7346"
type input "Philadelphia"
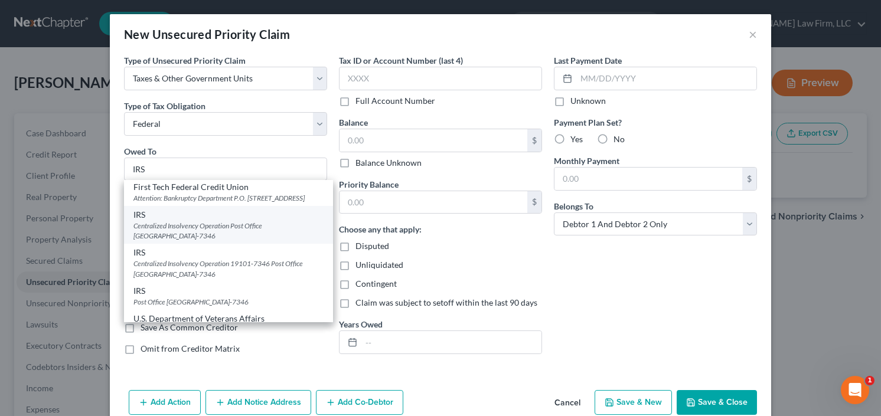
select select "39"
type input "19101-7346"
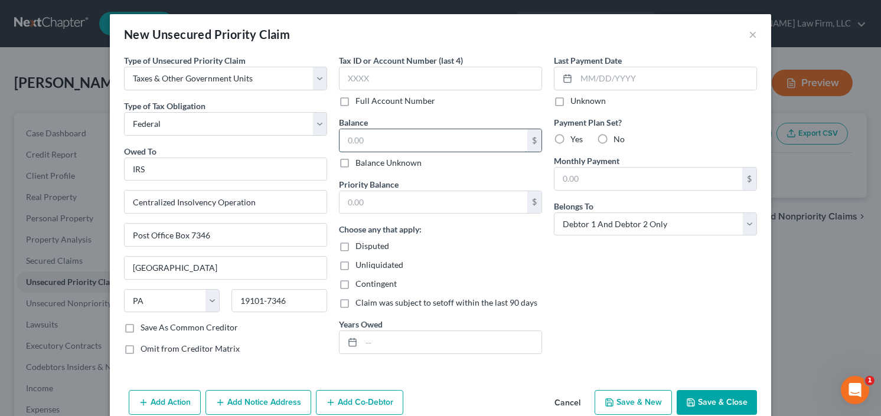
click at [408, 134] on input "text" at bounding box center [434, 140] width 188 height 22
click at [356, 160] on label "Balance Unknown" at bounding box center [389, 163] width 66 height 12
click at [360, 160] on input "Balance Unknown" at bounding box center [364, 161] width 8 height 8
checkbox input "true"
type input "0.00"
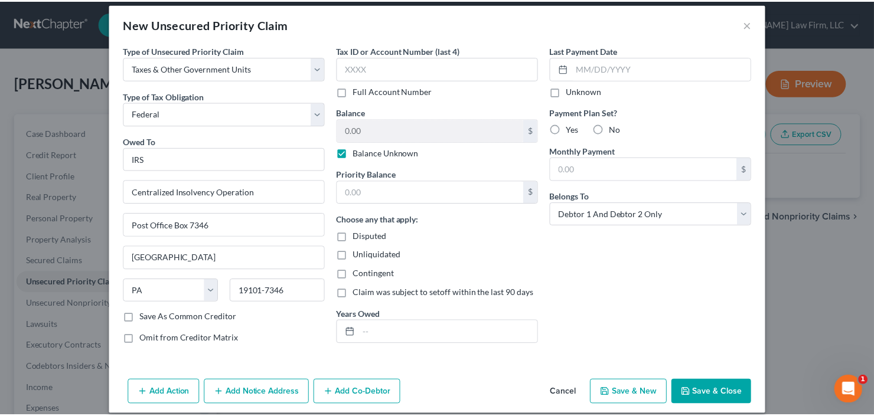
scroll to position [20, 0]
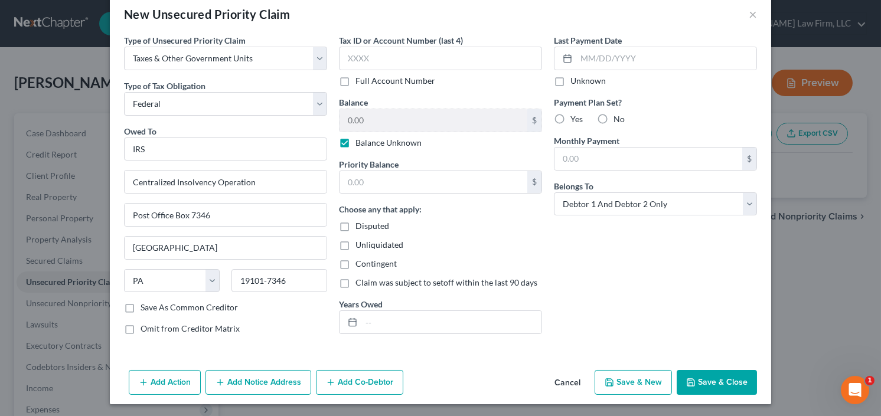
click at [716, 382] on button "Save & Close" at bounding box center [717, 382] width 80 height 25
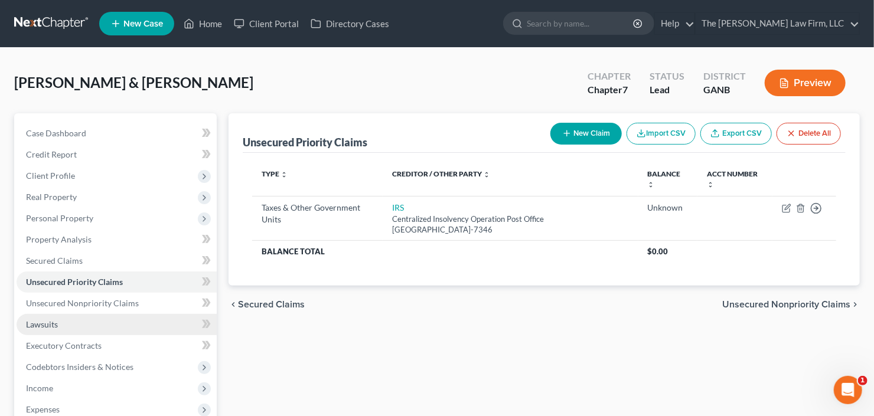
click at [76, 314] on link "Lawsuits" at bounding box center [117, 324] width 200 height 21
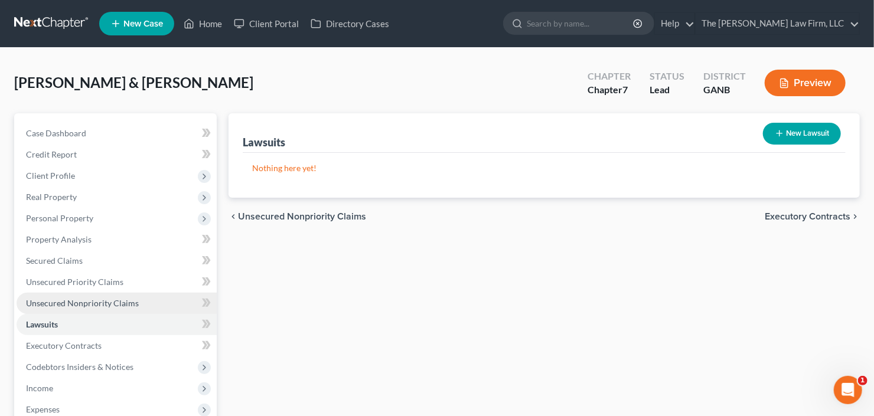
click at [84, 306] on span "Unsecured Nonpriority Claims" at bounding box center [82, 303] width 113 height 10
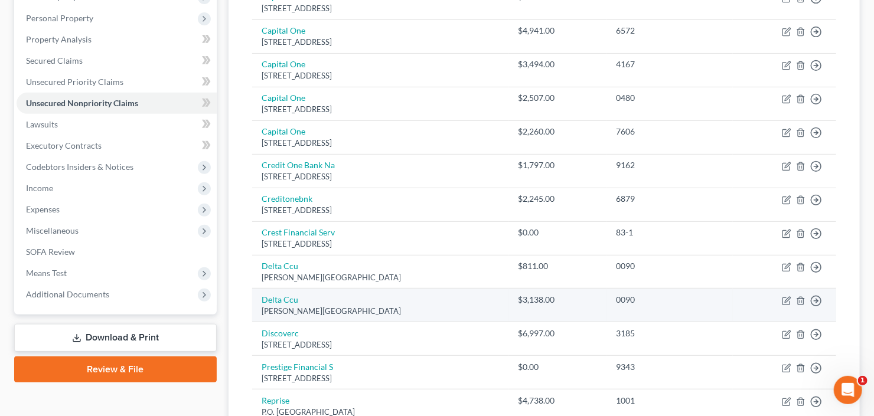
scroll to position [284, 0]
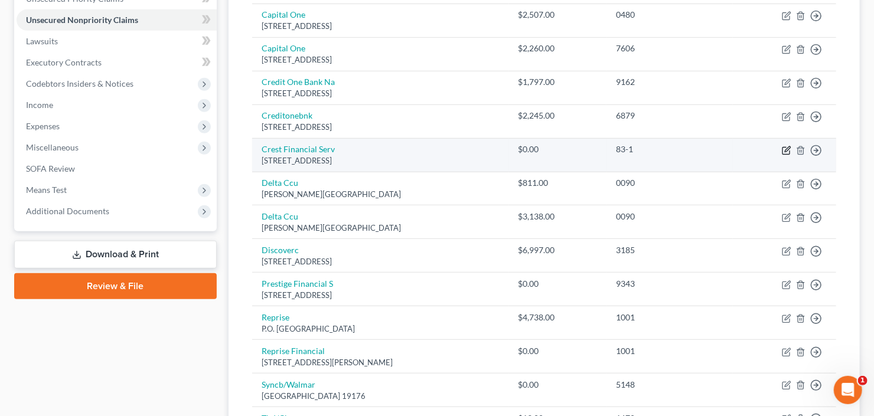
click at [787, 149] on icon "button" at bounding box center [787, 148] width 5 height 5
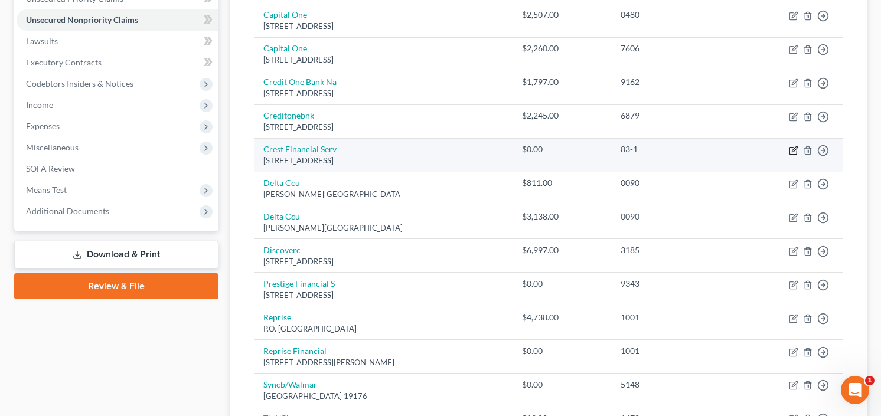
select select "46"
select select "0"
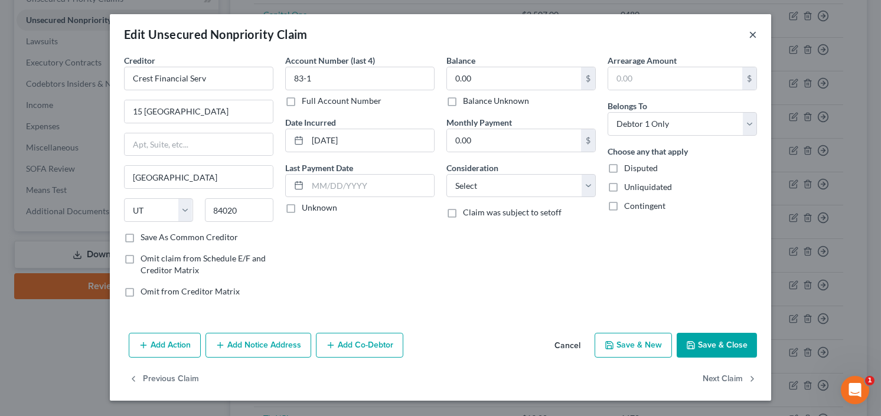
click at [756, 33] on button "×" at bounding box center [753, 34] width 8 height 14
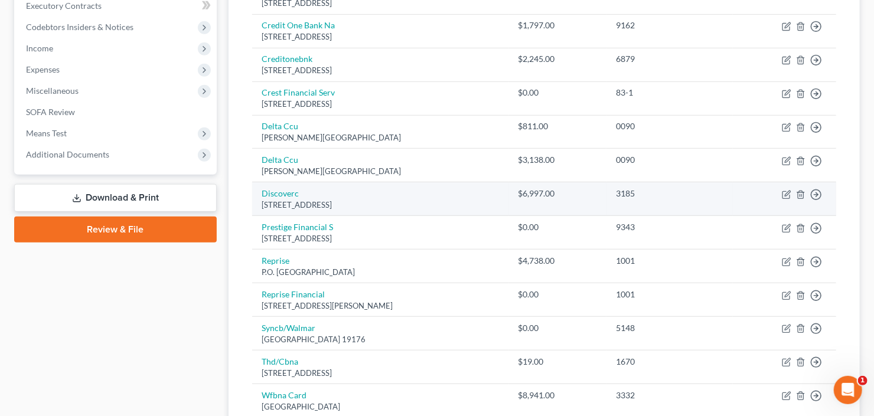
scroll to position [324, 0]
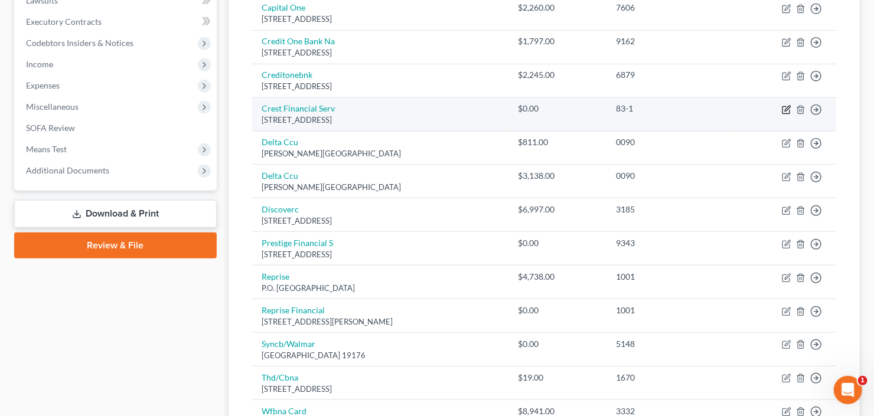
click at [785, 109] on icon "button" at bounding box center [787, 108] width 5 height 5
select select "46"
select select "0"
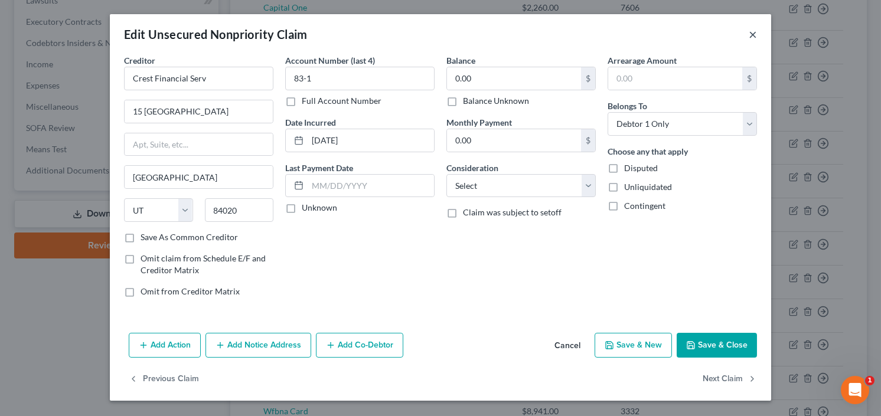
click at [751, 32] on button "×" at bounding box center [753, 34] width 8 height 14
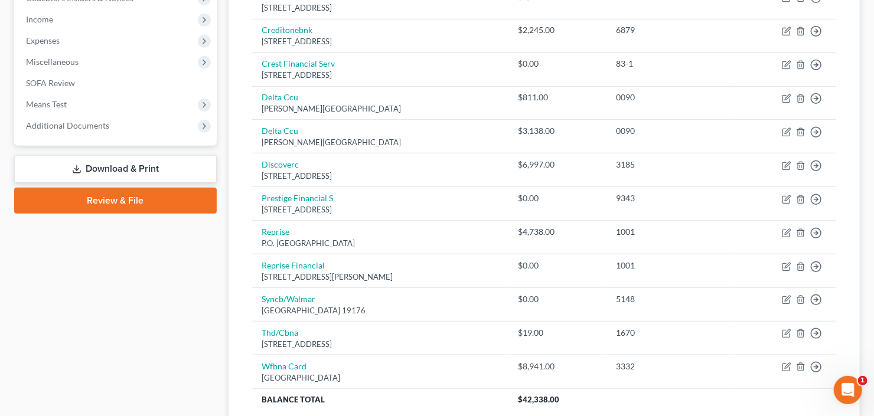
scroll to position [425, 0]
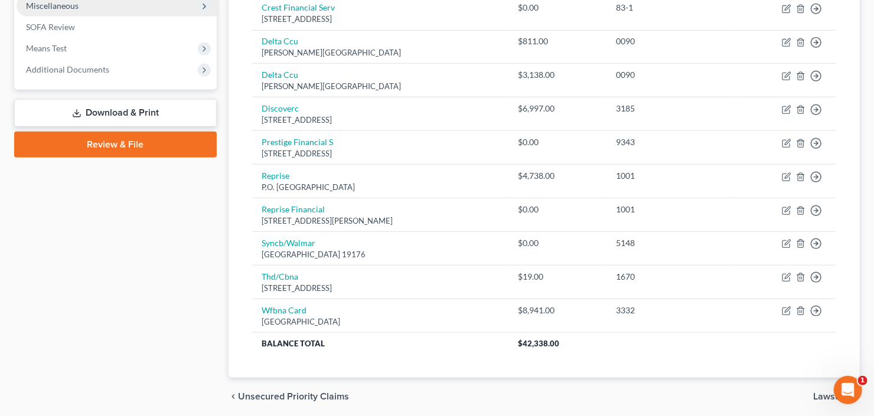
drag, startPoint x: 109, startPoint y: 110, endPoint x: 115, endPoint y: 112, distance: 6.4
click at [109, 110] on link "Download & Print" at bounding box center [115, 113] width 203 height 28
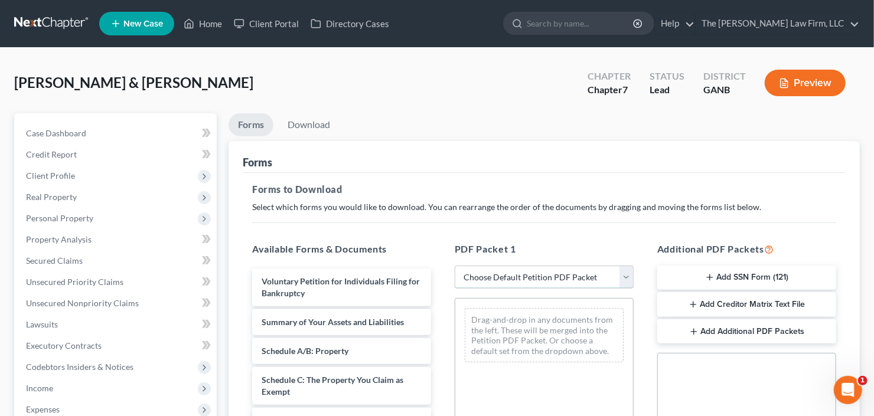
click at [535, 272] on select "Choose Default Petition PDF Packet Complete Bankruptcy Petition (all forms and …" at bounding box center [544, 278] width 179 height 24
select select "0"
click at [455, 266] on select "Choose Default Petition PDF Packet Complete Bankruptcy Petition (all forms and …" at bounding box center [544, 278] width 179 height 24
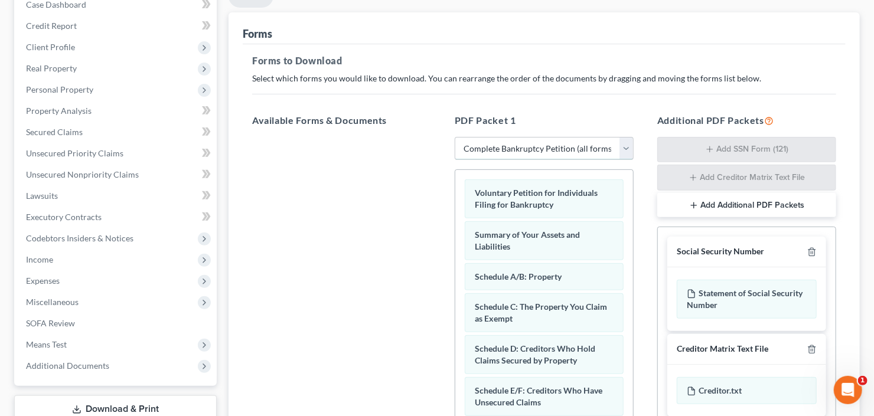
scroll to position [312, 0]
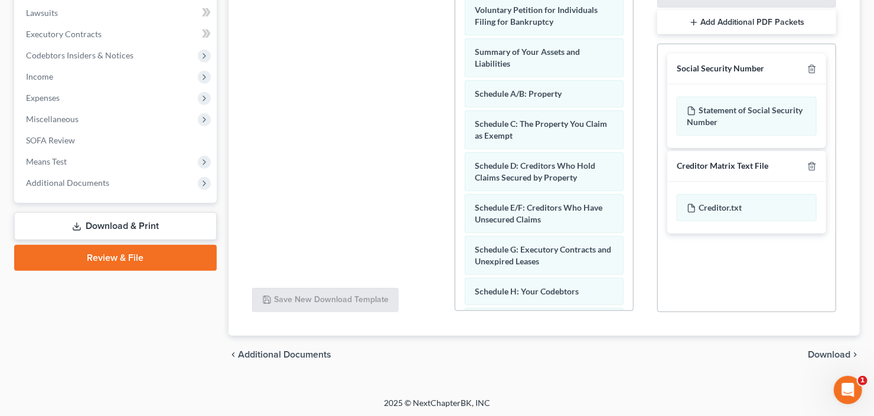
click at [823, 350] on span "Download" at bounding box center [829, 354] width 43 height 9
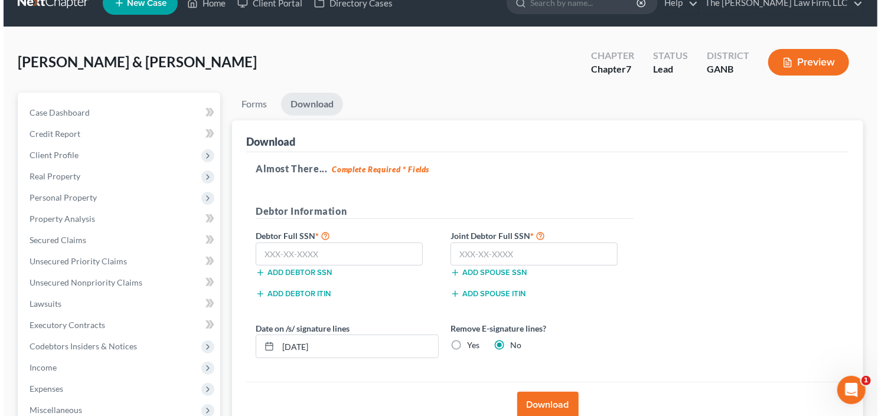
scroll to position [20, 0]
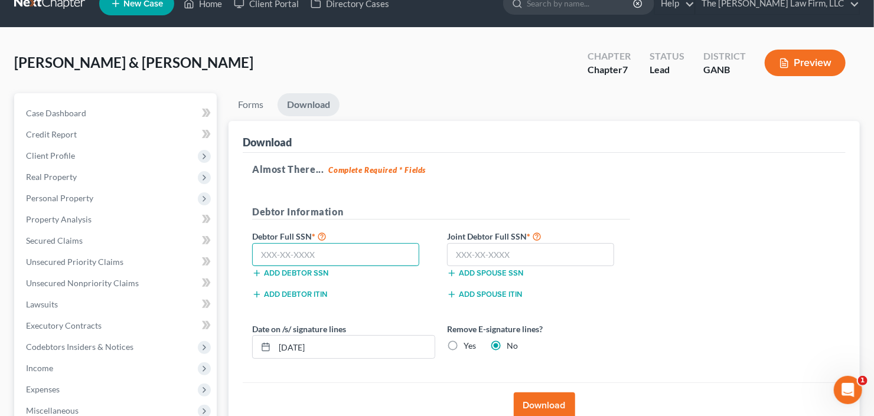
click at [295, 256] on input "text" at bounding box center [335, 255] width 167 height 24
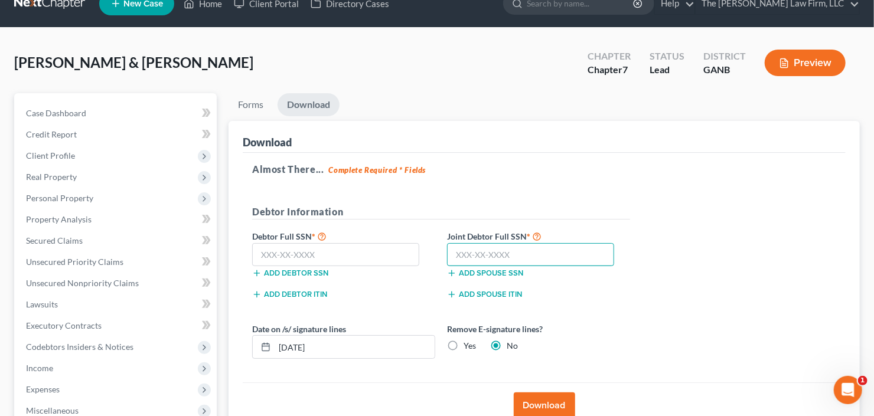
click at [496, 259] on input "text" at bounding box center [530, 255] width 167 height 24
type input "254-08-0087"
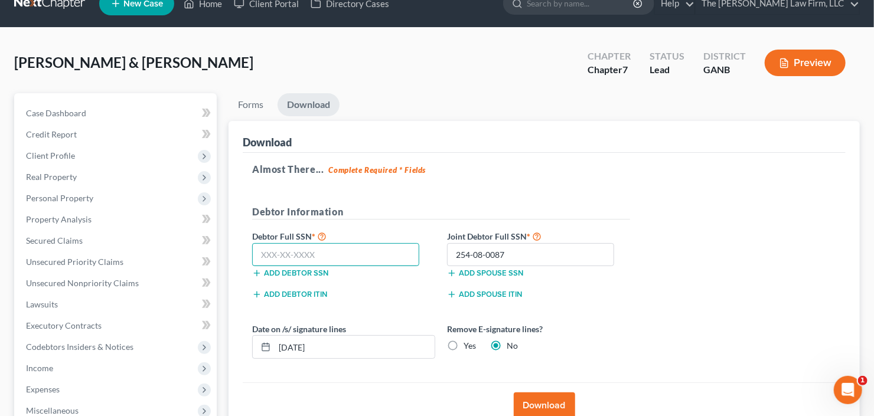
click at [305, 248] on input "text" at bounding box center [335, 255] width 167 height 24
type input "253-43-1847"
click at [536, 399] on button "Download" at bounding box center [544, 406] width 61 height 26
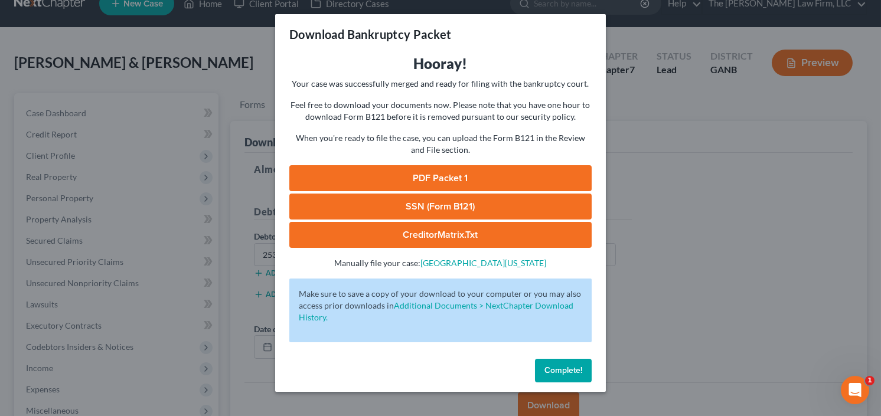
click at [439, 182] on link "PDF Packet 1" at bounding box center [440, 178] width 302 height 26
click at [417, 210] on link "SSN (Form B121)" at bounding box center [440, 207] width 302 height 26
